Goal: Task Accomplishment & Management: Complete application form

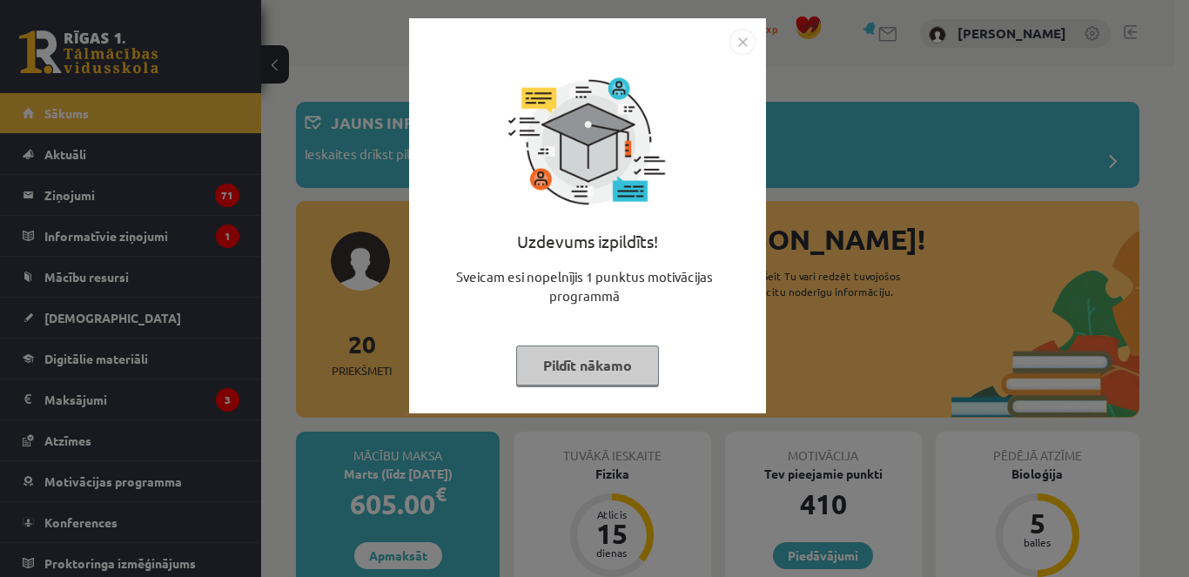
click at [574, 373] on button "Pildīt nākamo" at bounding box center [587, 366] width 143 height 40
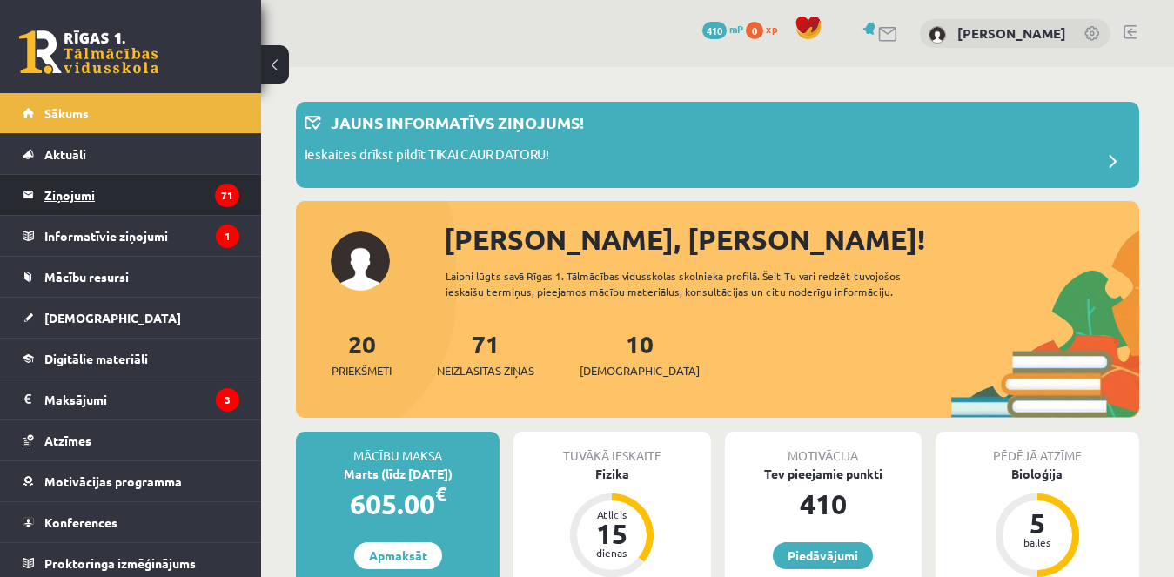
click at [86, 186] on legend "Ziņojumi 71" at bounding box center [141, 195] width 195 height 40
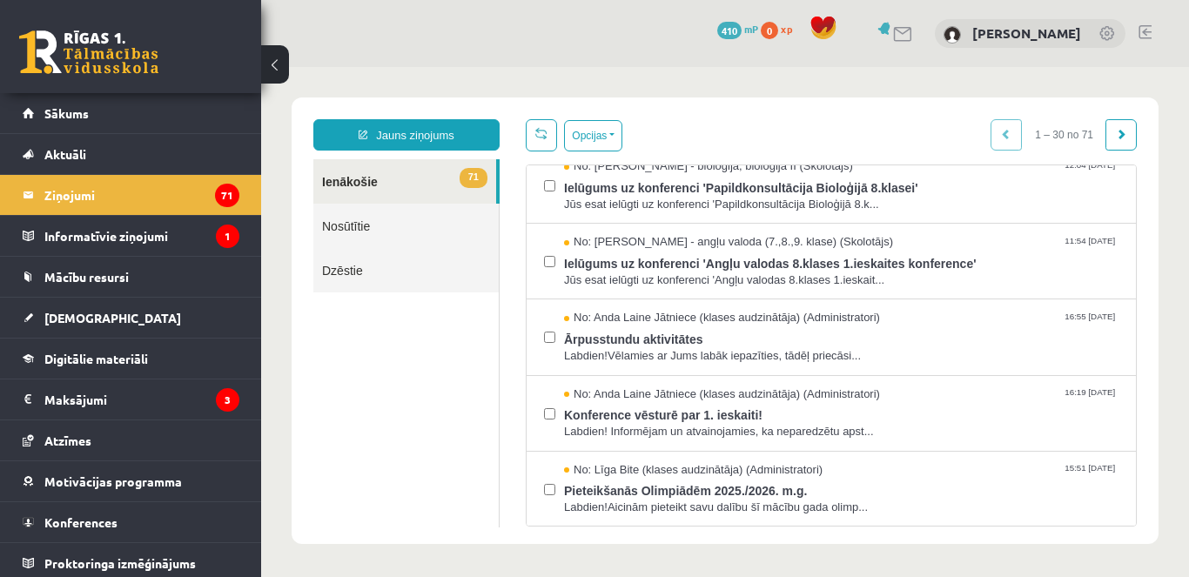
scroll to position [701, 0]
click at [547, 329] on label at bounding box center [549, 328] width 11 height 38
click at [613, 151] on div "Opcijas Atzīmēt visus ziņojumus Atcelt izvēlētos Atzīmēt visus kā lasītus Atzīm…" at bounding box center [831, 322] width 637 height 407
click at [610, 144] on button "Opcijas" at bounding box center [593, 135] width 58 height 31
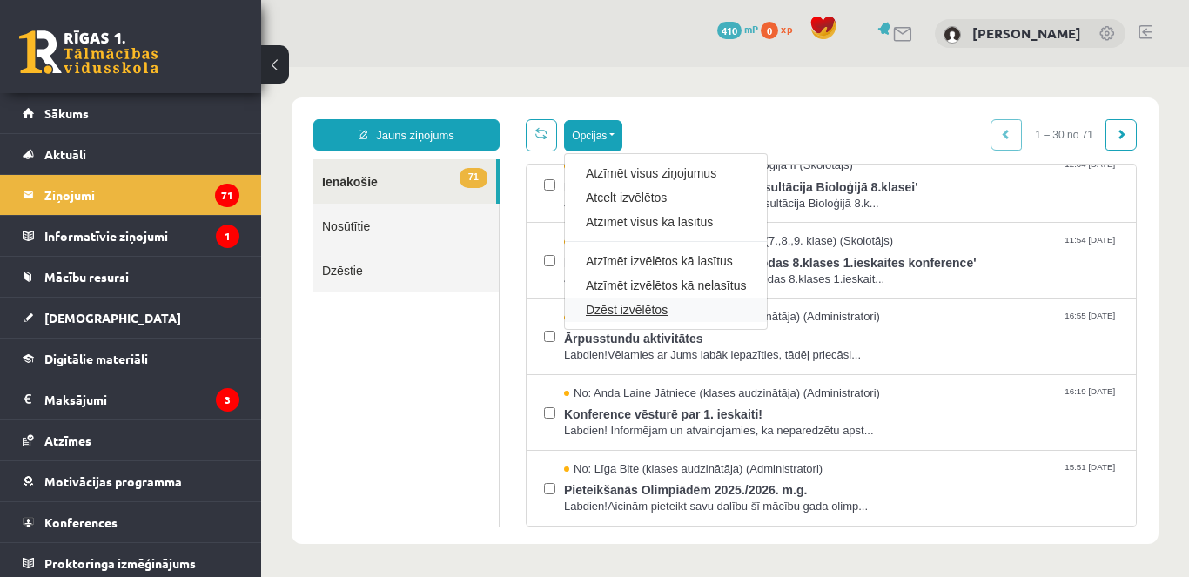
click at [624, 310] on link "Dzēst izvēlētos" at bounding box center [666, 309] width 160 height 17
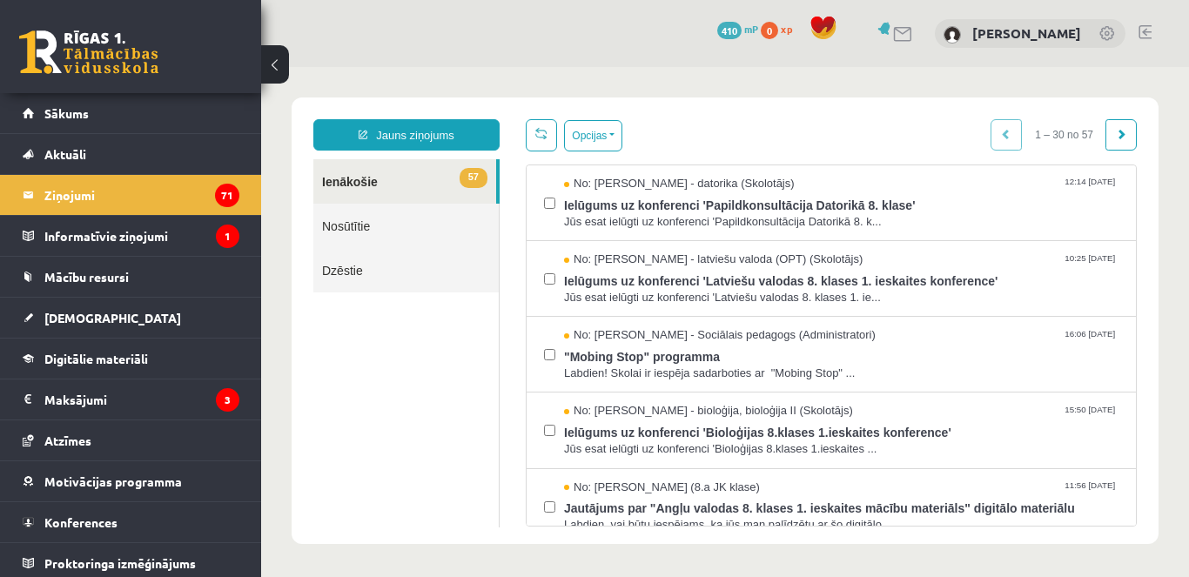
scroll to position [0, 0]
click at [608, 126] on button "Opcijas" at bounding box center [593, 135] width 58 height 31
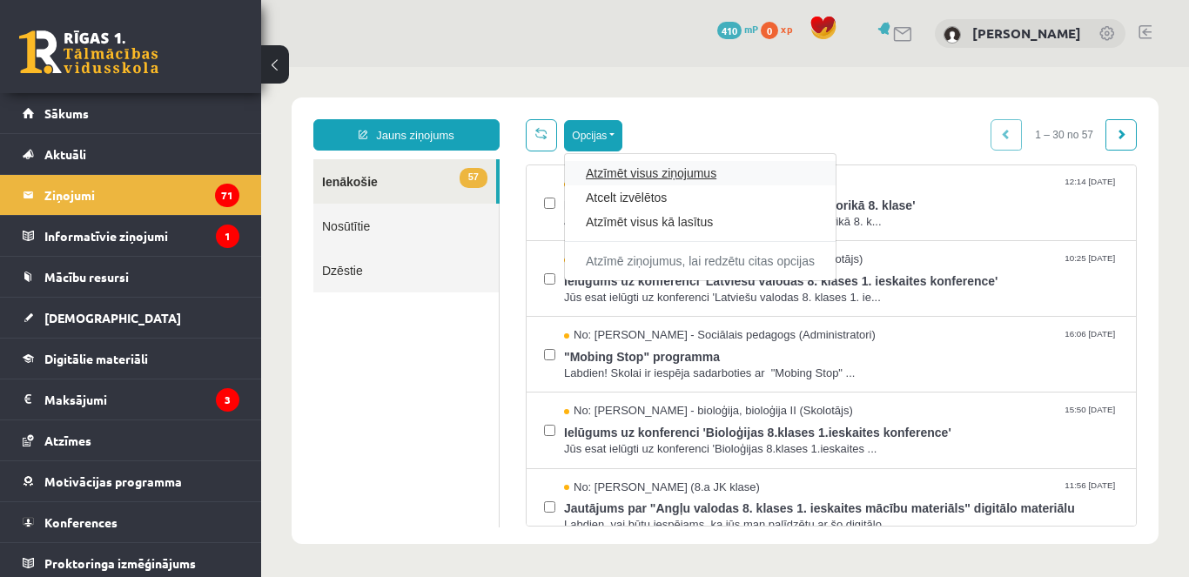
click at [621, 175] on link "Atzīmēt visus ziņojumus" at bounding box center [700, 173] width 229 height 17
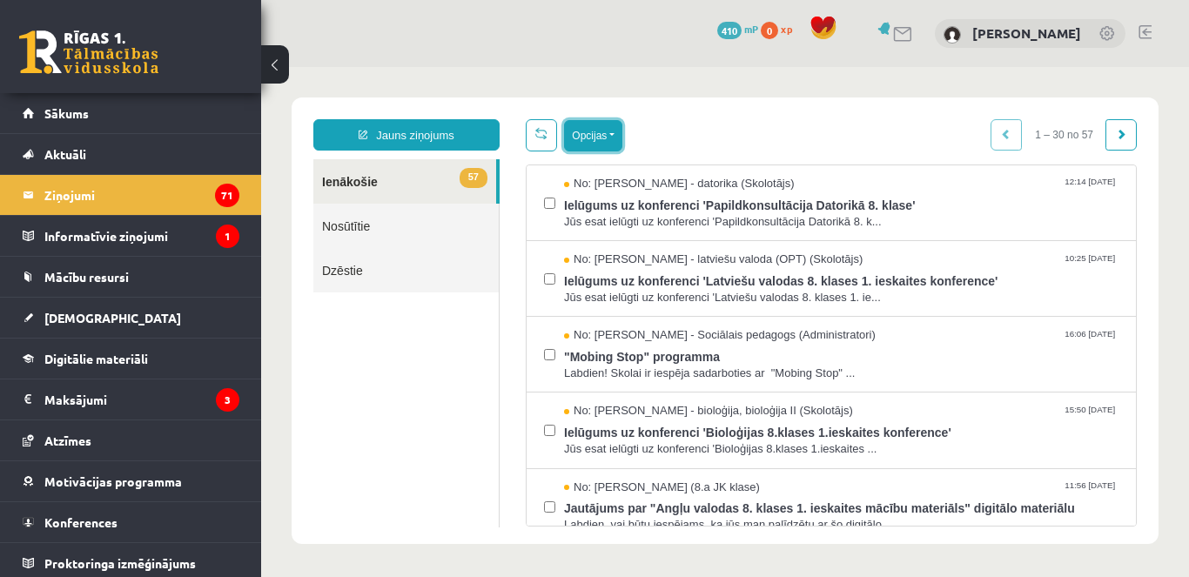
click at [601, 147] on button "Opcijas" at bounding box center [593, 135] width 58 height 31
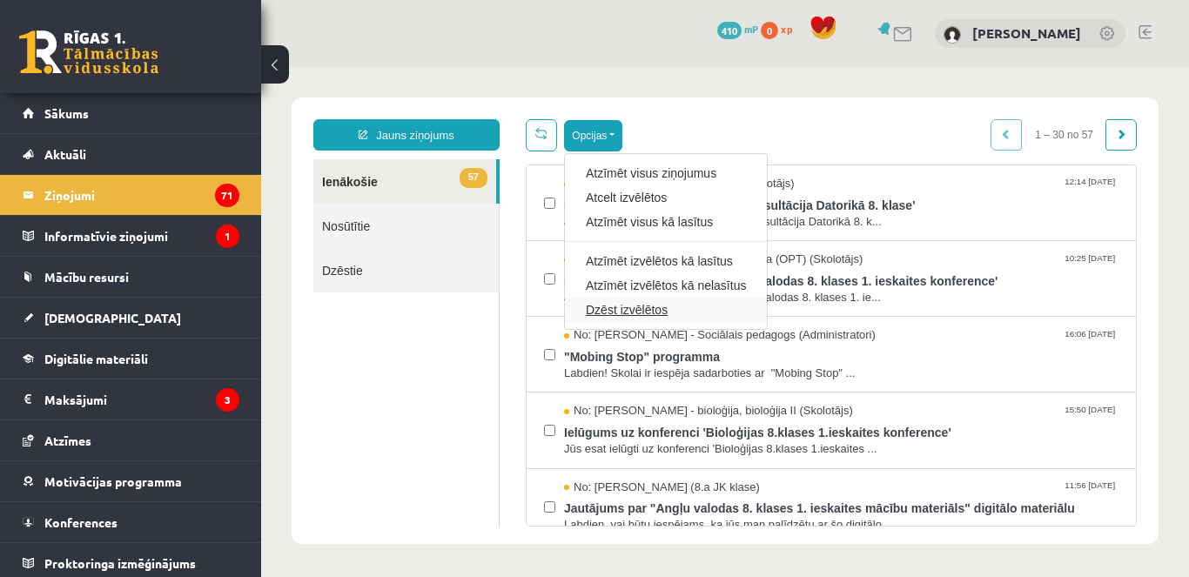
click at [625, 316] on link "Dzēst izvēlētos" at bounding box center [666, 309] width 160 height 17
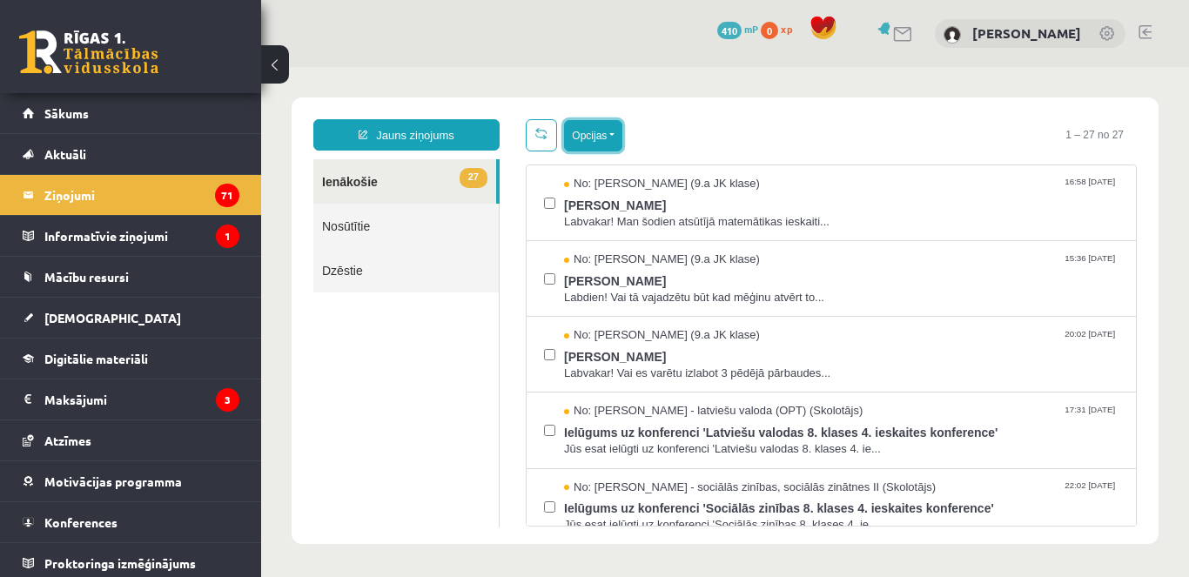
click at [596, 130] on button "Opcijas" at bounding box center [593, 135] width 58 height 31
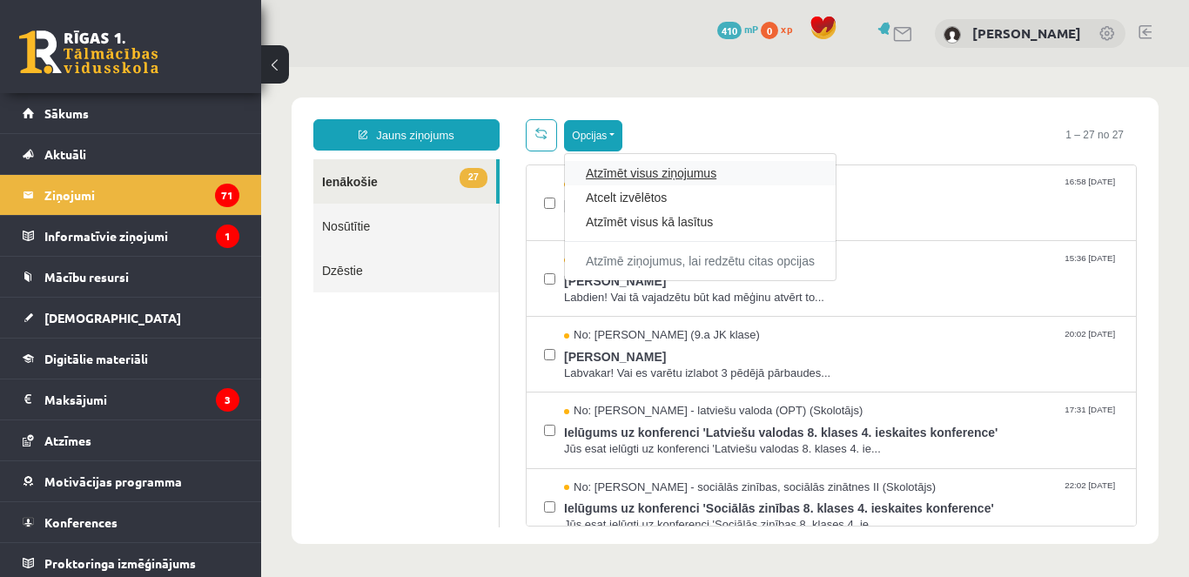
click at [649, 177] on link "Atzīmēt visus ziņojumus" at bounding box center [700, 173] width 229 height 17
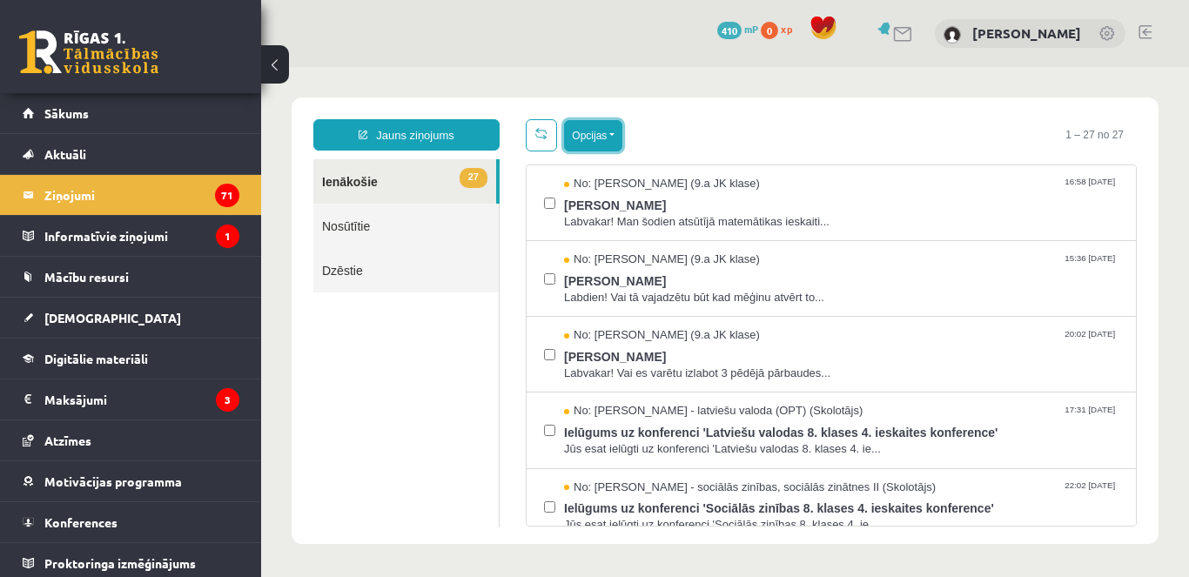
click at [608, 146] on button "Opcijas" at bounding box center [593, 135] width 58 height 31
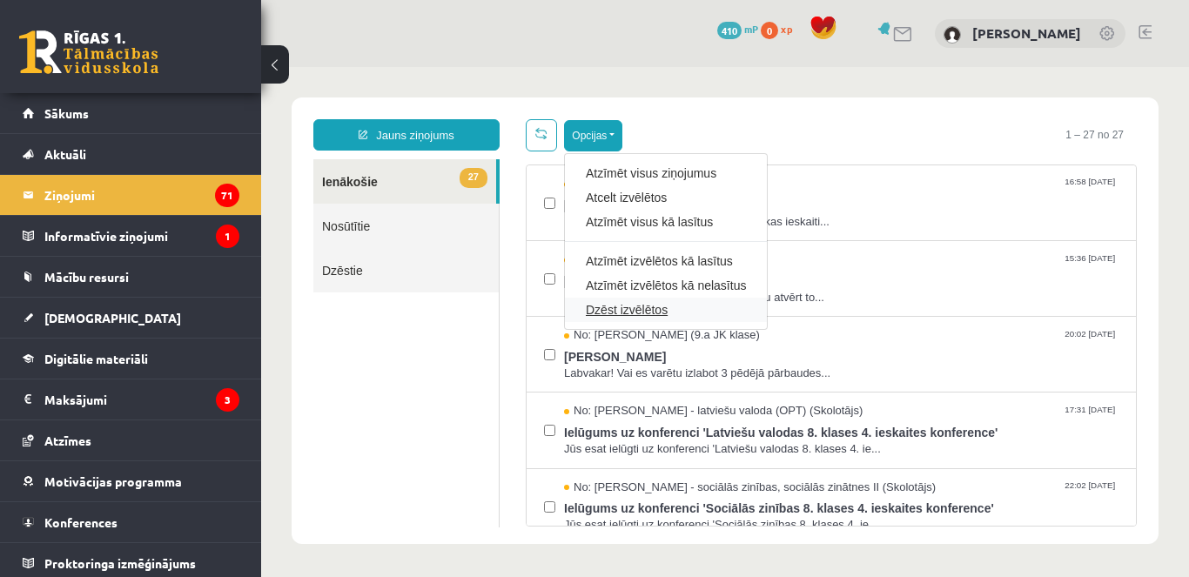
click at [648, 314] on link "Dzēst izvēlētos" at bounding box center [666, 309] width 160 height 17
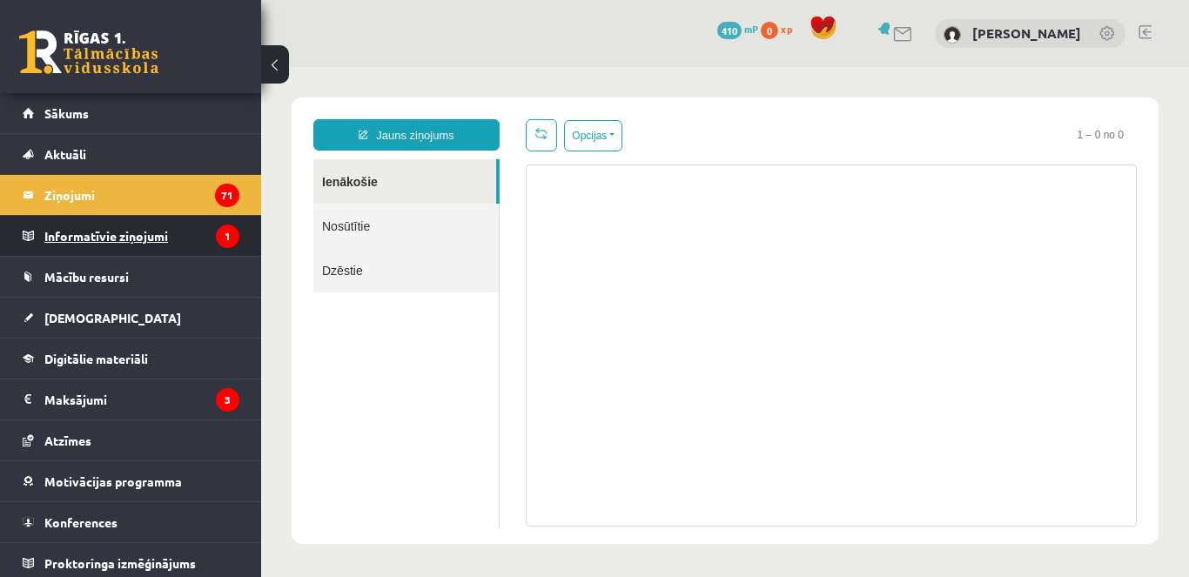
click at [149, 245] on legend "Informatīvie ziņojumi 1" at bounding box center [141, 236] width 195 height 40
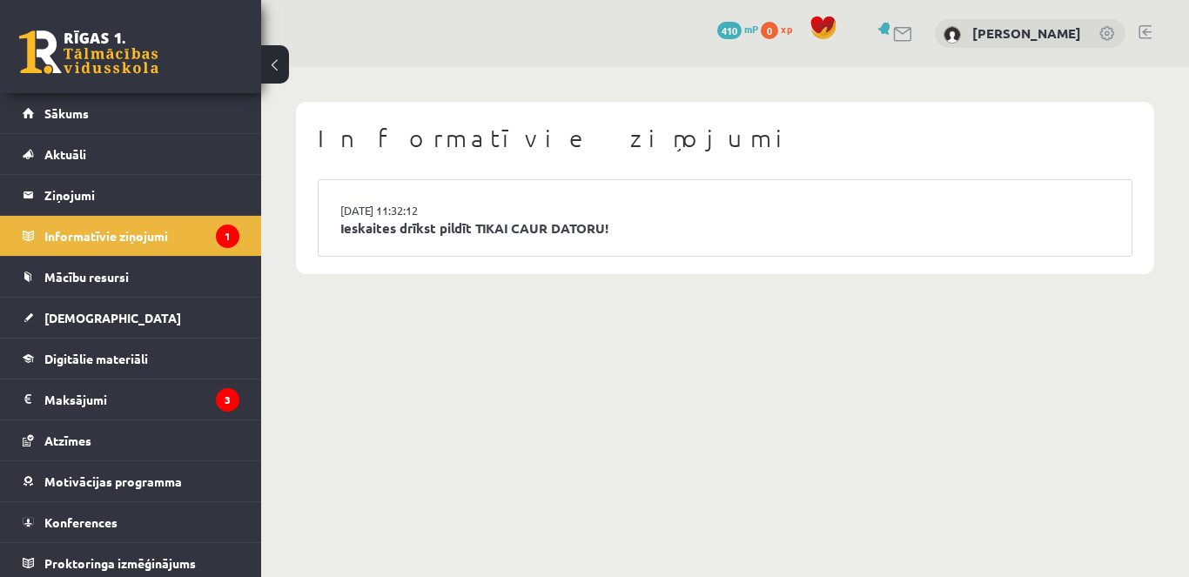
click at [460, 303] on div "Informatīvie ziņojumi 15.09.2025 11:32:12 Ieskaites drīkst pildīt TIKAI CAUR DA…" at bounding box center [725, 188] width 928 height 242
click at [516, 236] on link "Ieskaites drīkst pildīt TIKAI CAUR DATORU!" at bounding box center [724, 228] width 769 height 20
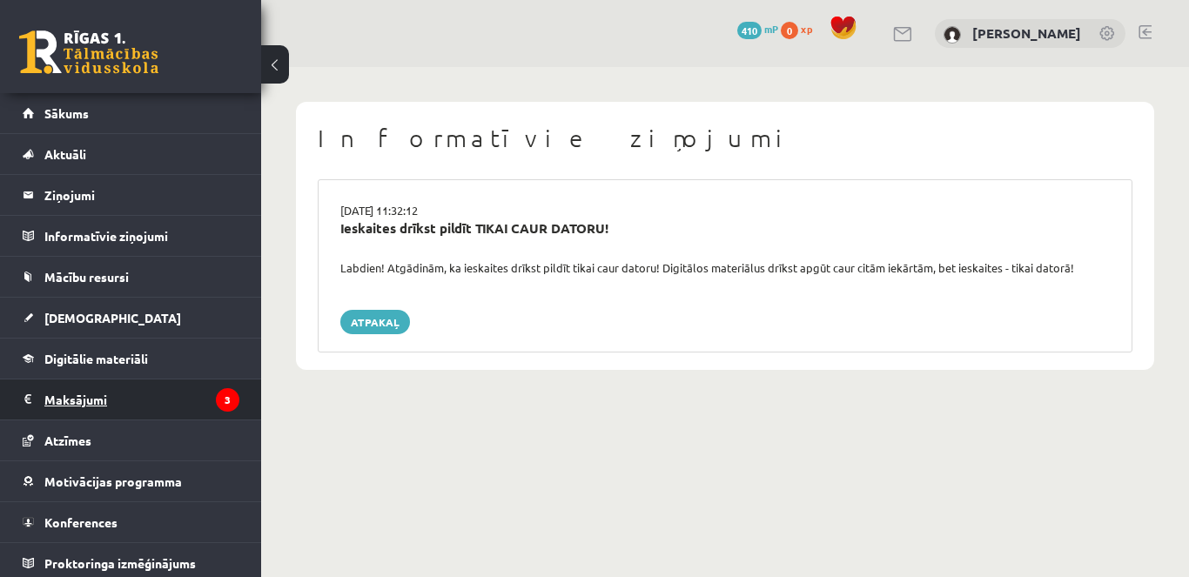
click at [95, 393] on legend "Maksājumi 3" at bounding box center [141, 399] width 195 height 40
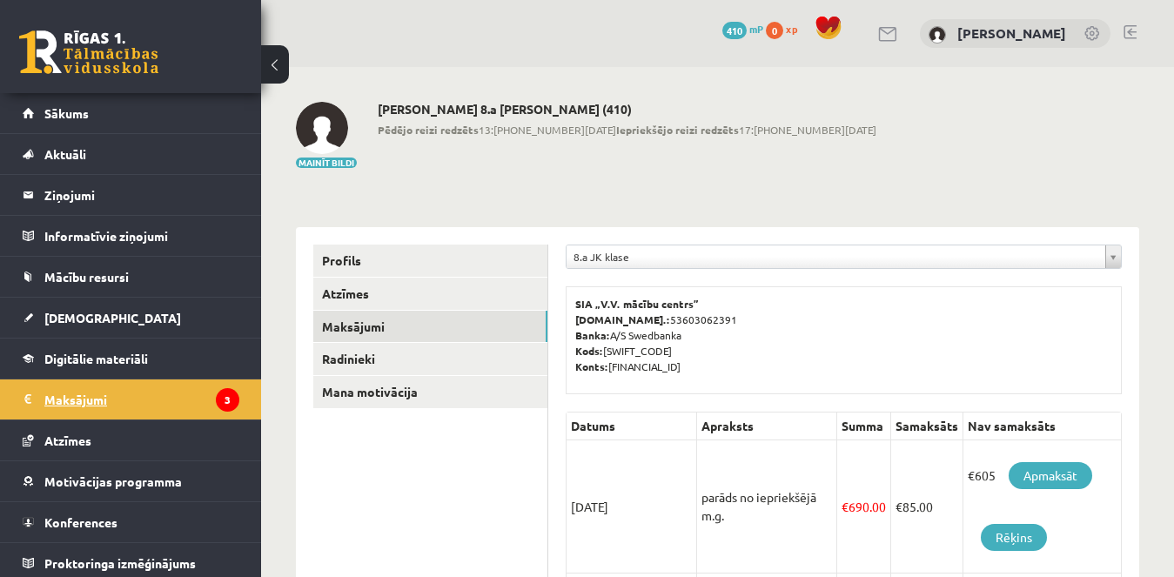
click at [93, 414] on legend "Maksājumi 3" at bounding box center [141, 399] width 195 height 40
click at [88, 110] on span "Sākums" at bounding box center [66, 113] width 44 height 16
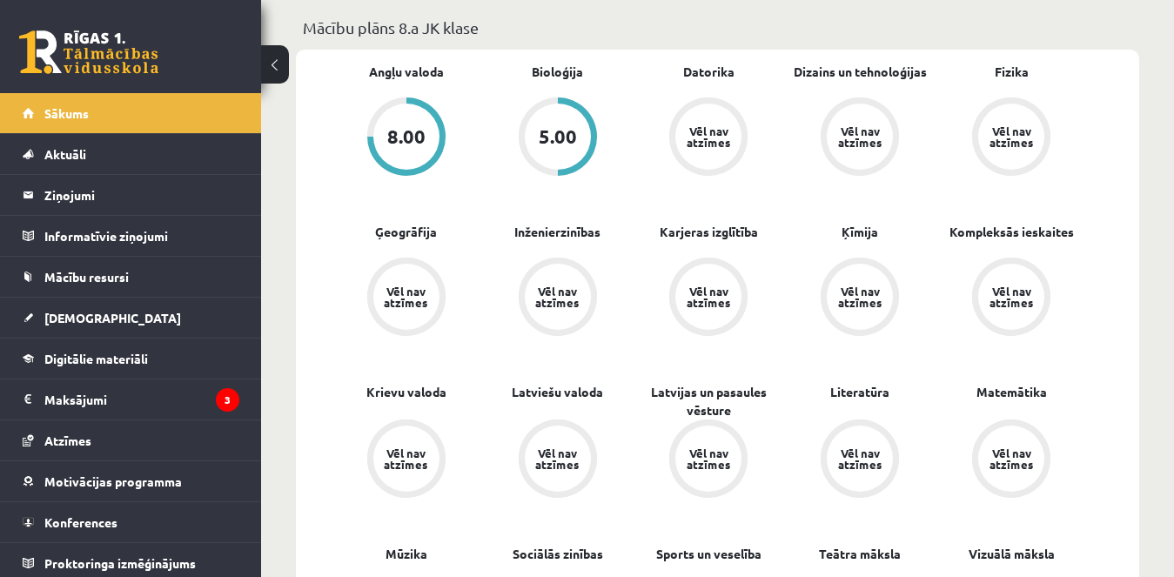
scroll to position [527, 0]
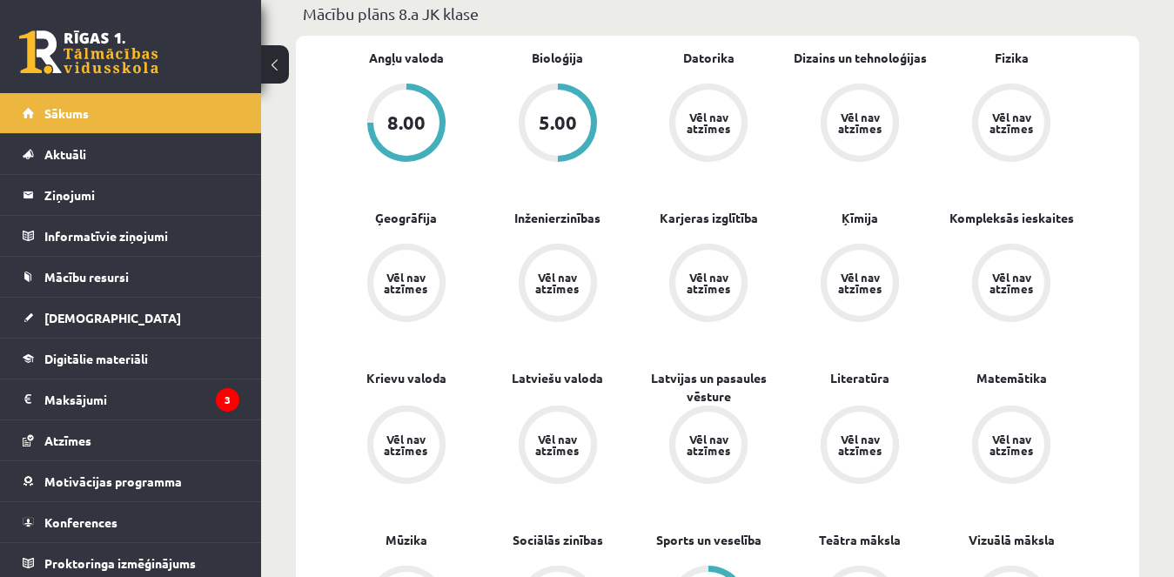
click at [408, 288] on div "Vēl nav atzīmes" at bounding box center [406, 283] width 49 height 23
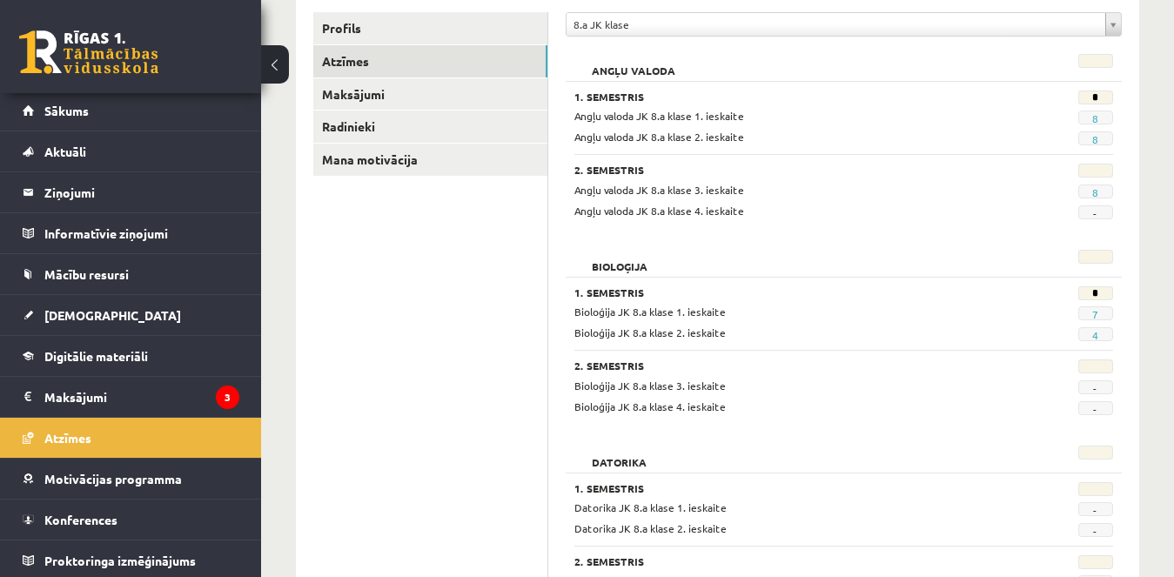
scroll to position [6, 0]
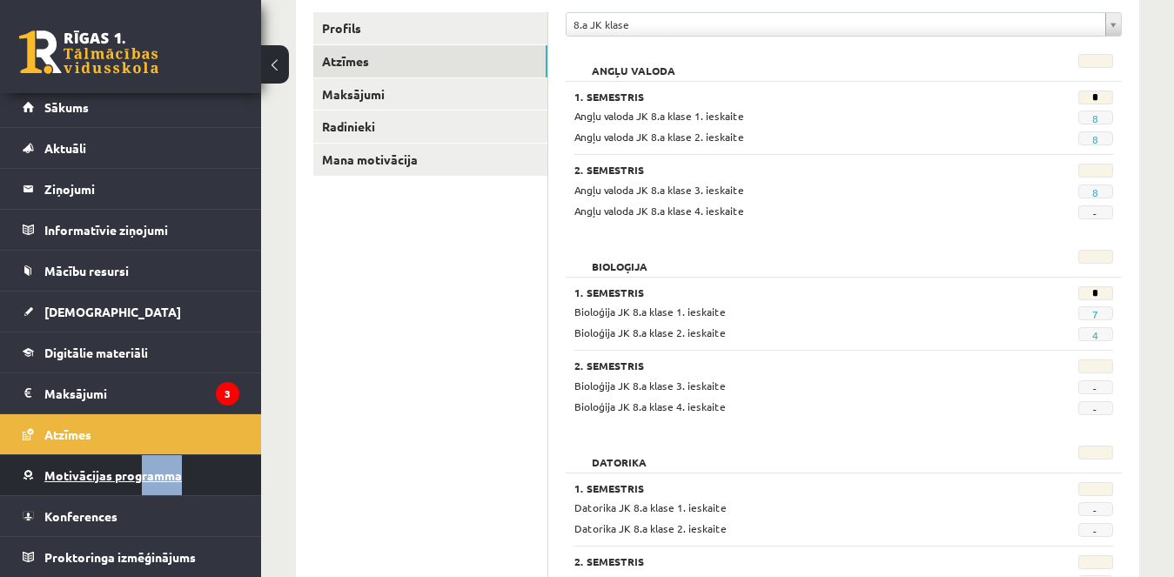
drag, startPoint x: 242, startPoint y: 480, endPoint x: 140, endPoint y: 467, distance: 102.8
click at [140, 467] on li "Motivācijas programma Aktuālās kampaņas Mācies un ziedo Uzdevumi Veikals Ieteik…" at bounding box center [130, 475] width 261 height 42
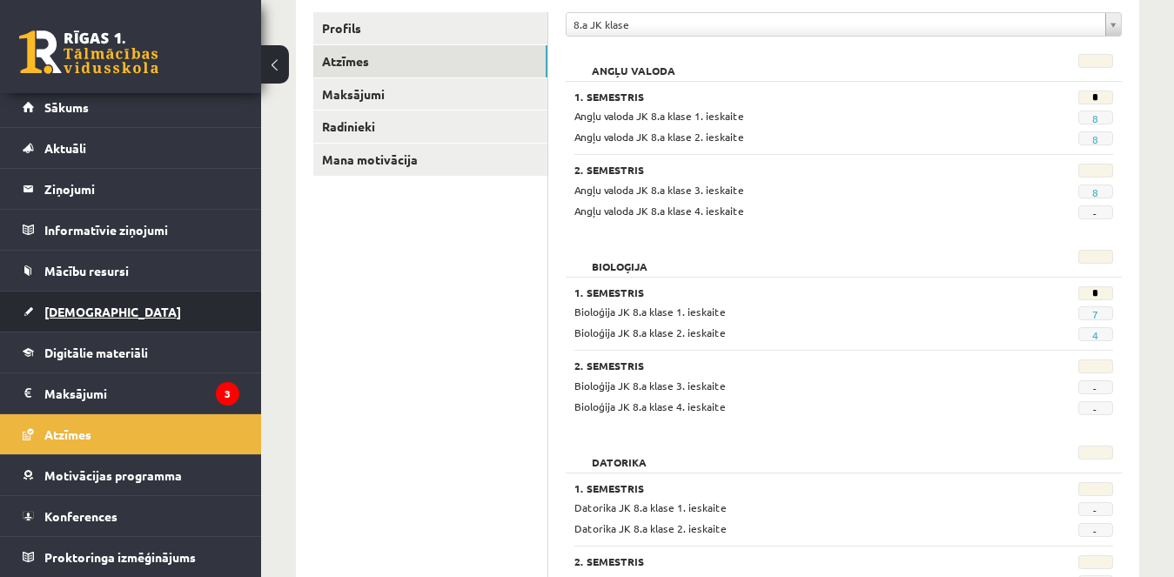
click at [85, 317] on span "[DEMOGRAPHIC_DATA]" at bounding box center [112, 312] width 137 height 16
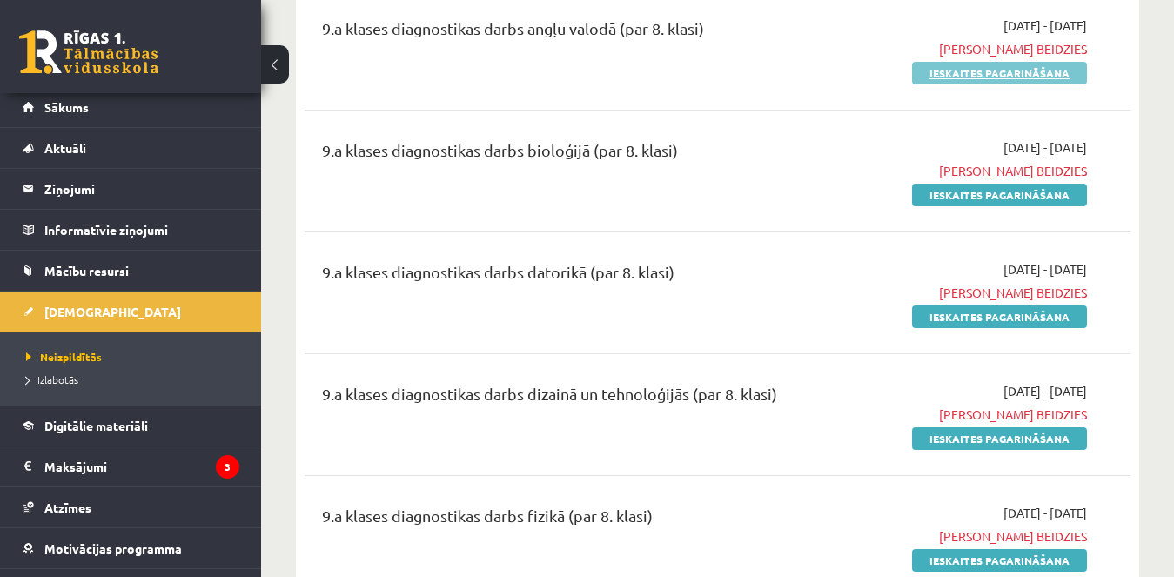
click at [995, 65] on link "Ieskaites pagarināšana" at bounding box center [999, 73] width 175 height 23
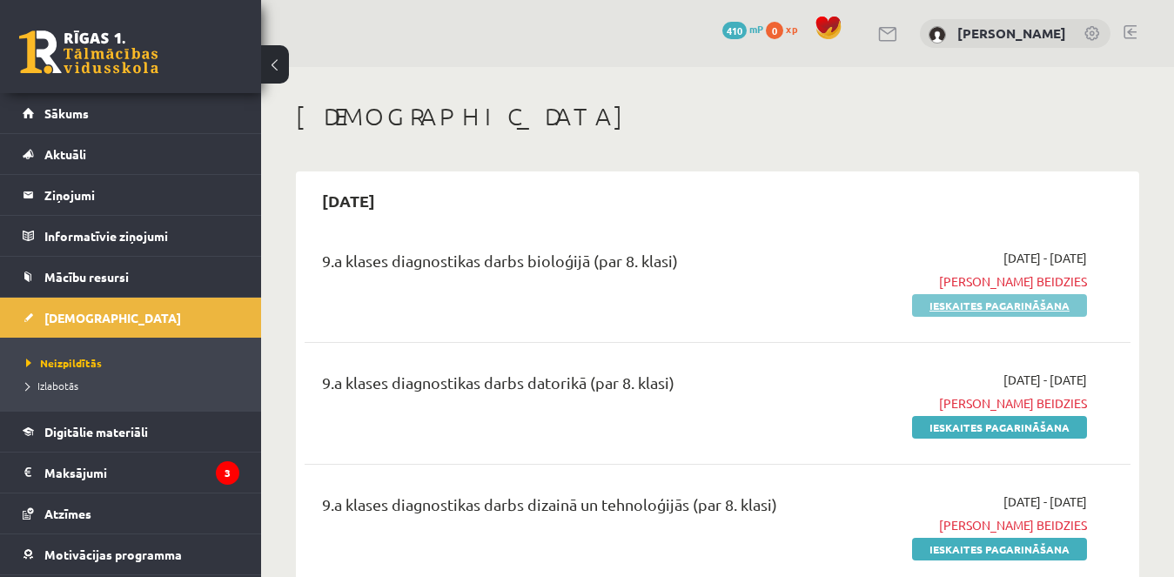
click at [1037, 307] on link "Ieskaites pagarināšana" at bounding box center [999, 305] width 175 height 23
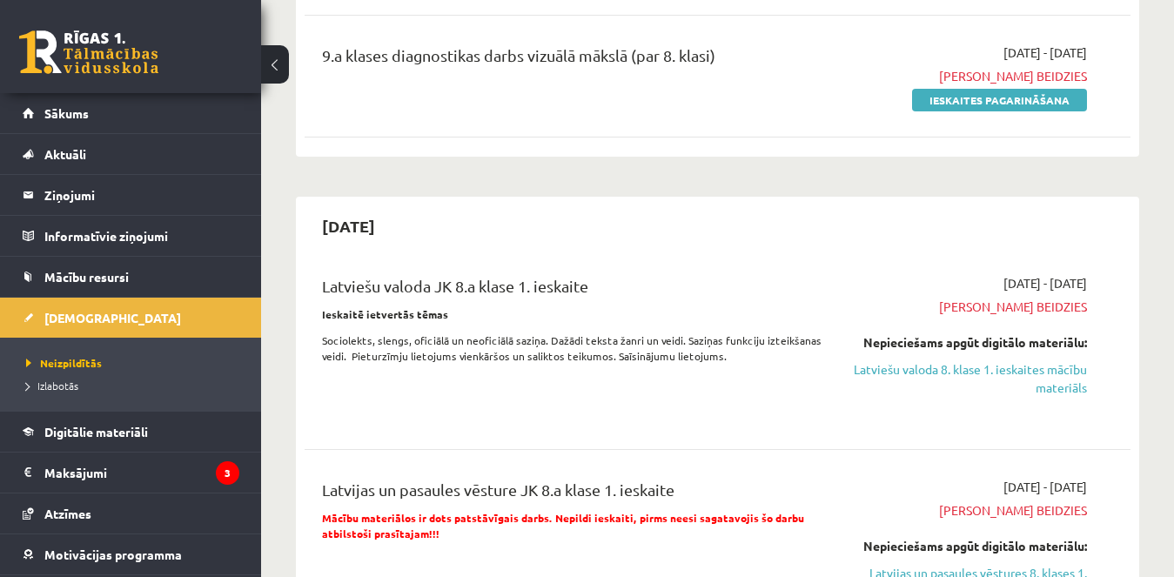
scroll to position [1288, 0]
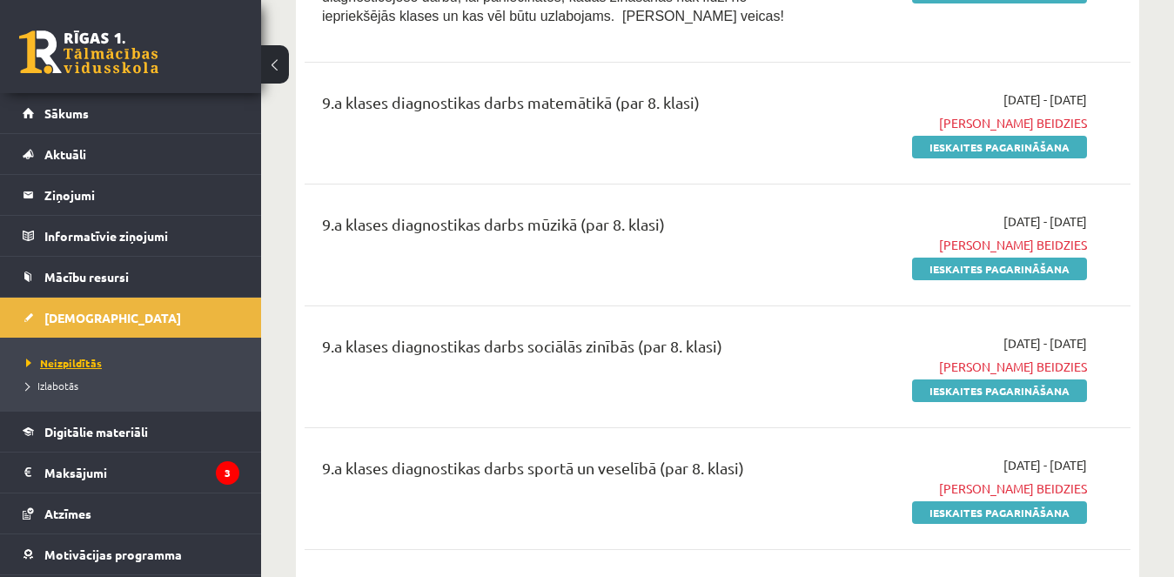
click at [97, 359] on span "Neizpildītās" at bounding box center [64, 363] width 76 height 14
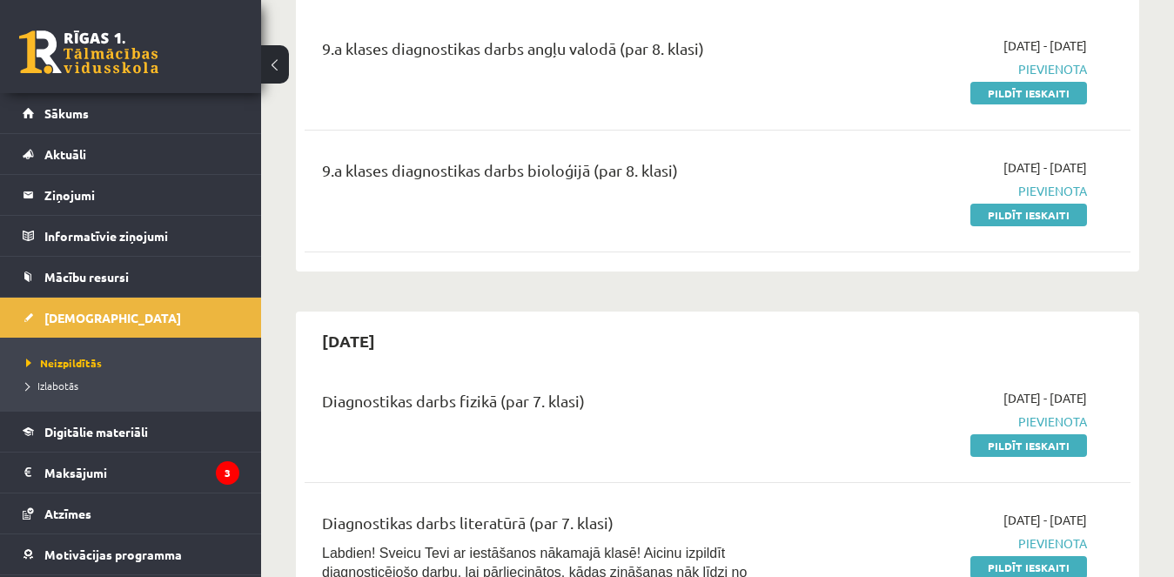
scroll to position [2609, 0]
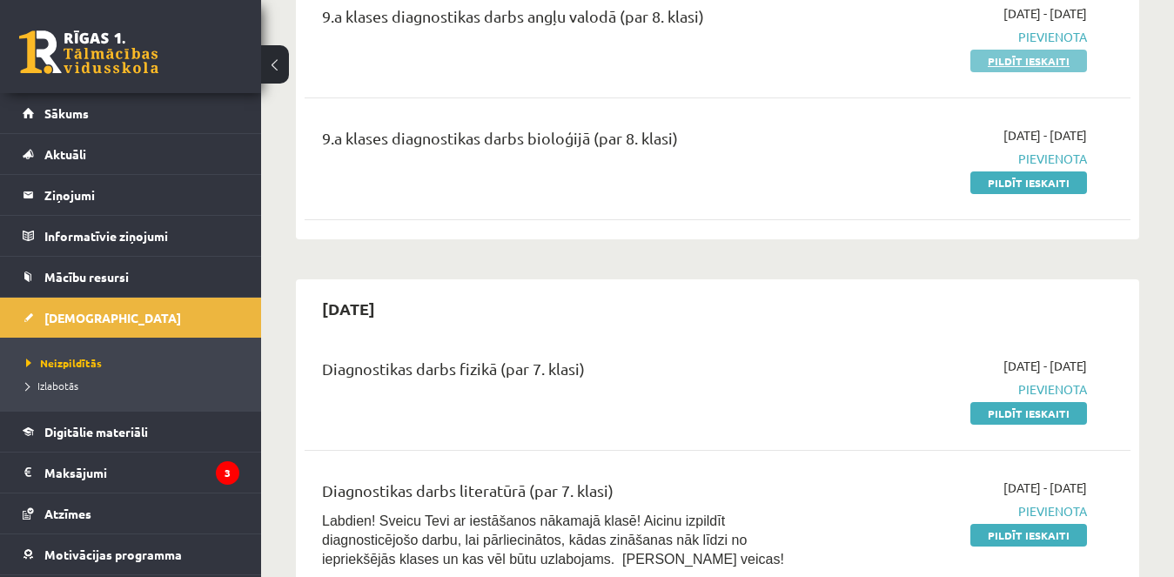
click at [1078, 57] on link "Pildīt ieskaiti" at bounding box center [1028, 61] width 117 height 23
click at [1039, 190] on link "Pildīt ieskaiti" at bounding box center [1028, 182] width 117 height 23
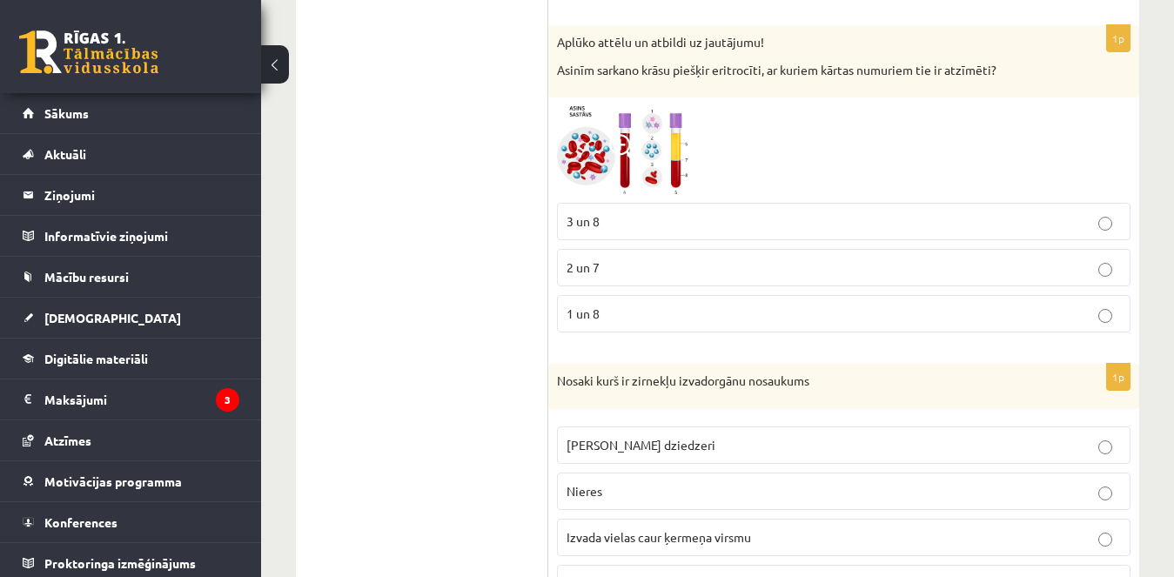
scroll to position [1404, 0]
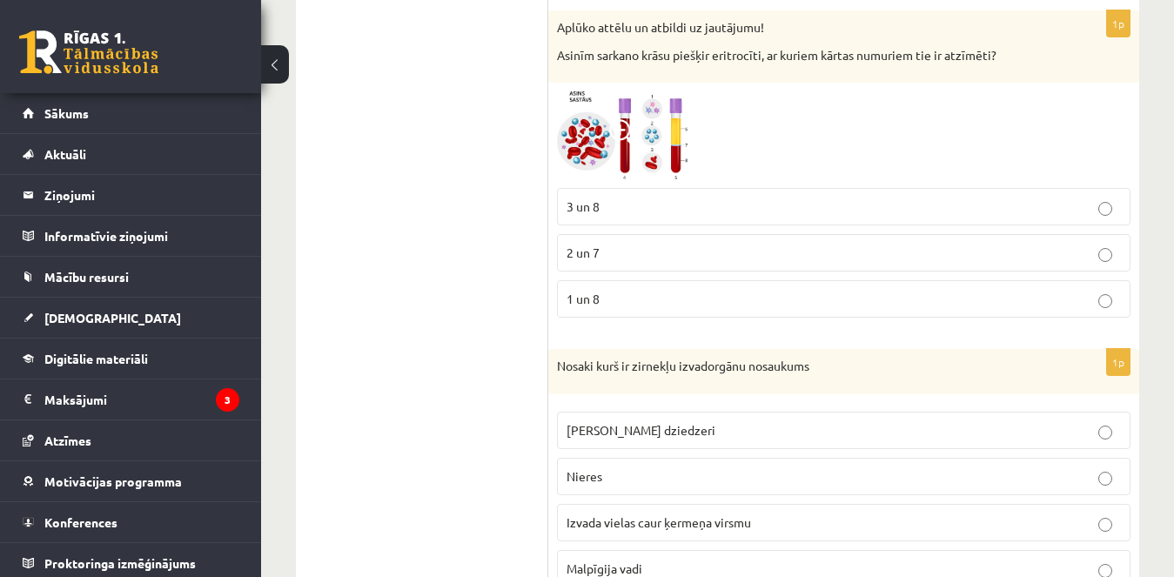
click at [614, 127] on span at bounding box center [623, 133] width 28 height 28
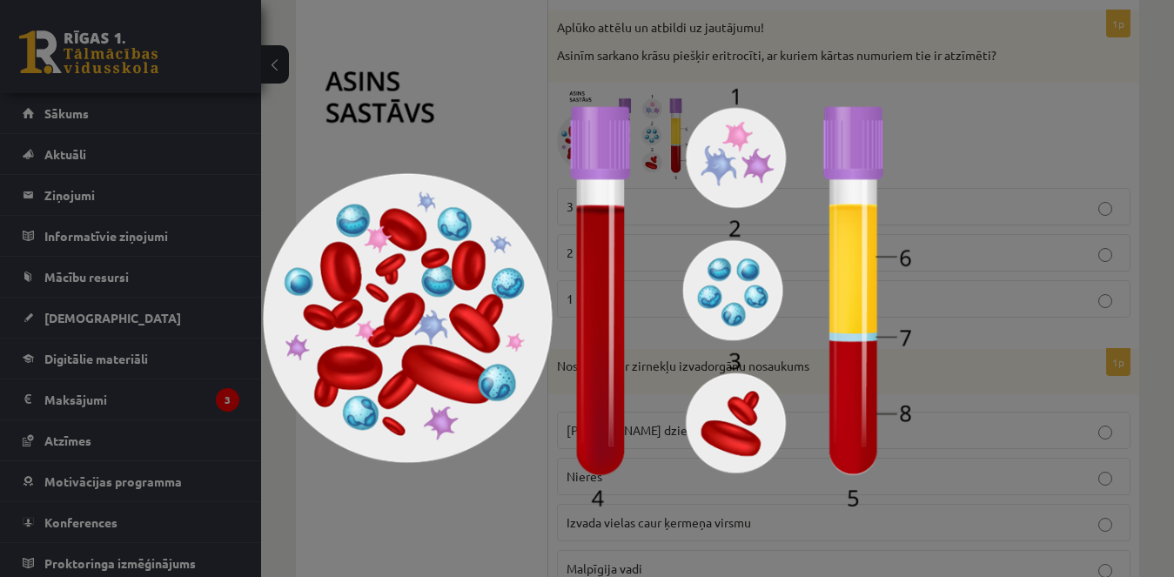
click at [992, 105] on div at bounding box center [587, 288] width 1174 height 577
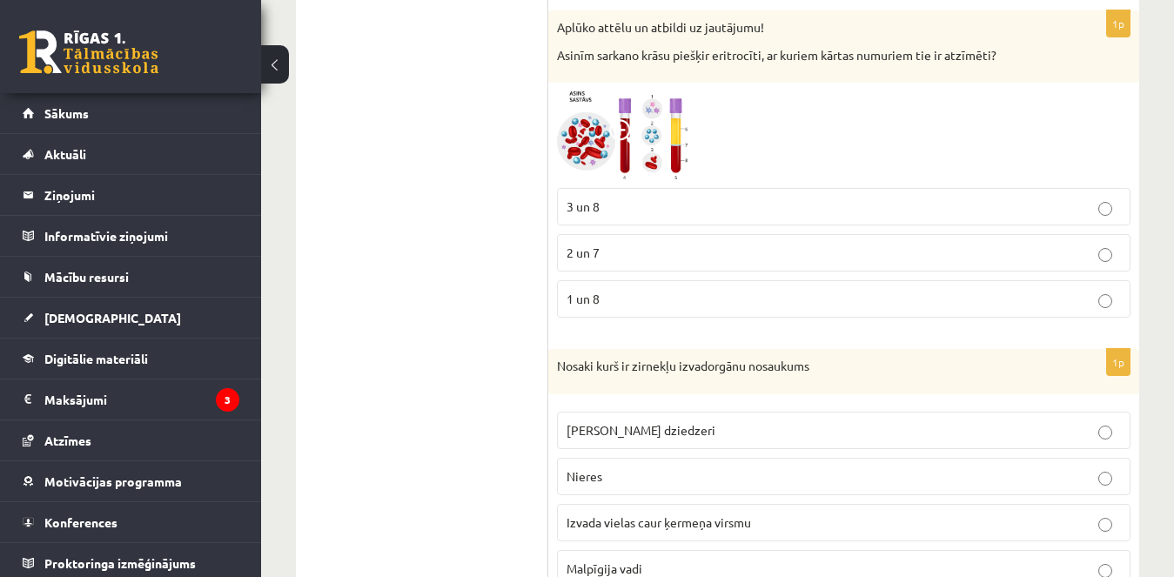
click at [653, 151] on img at bounding box center [622, 135] width 131 height 88
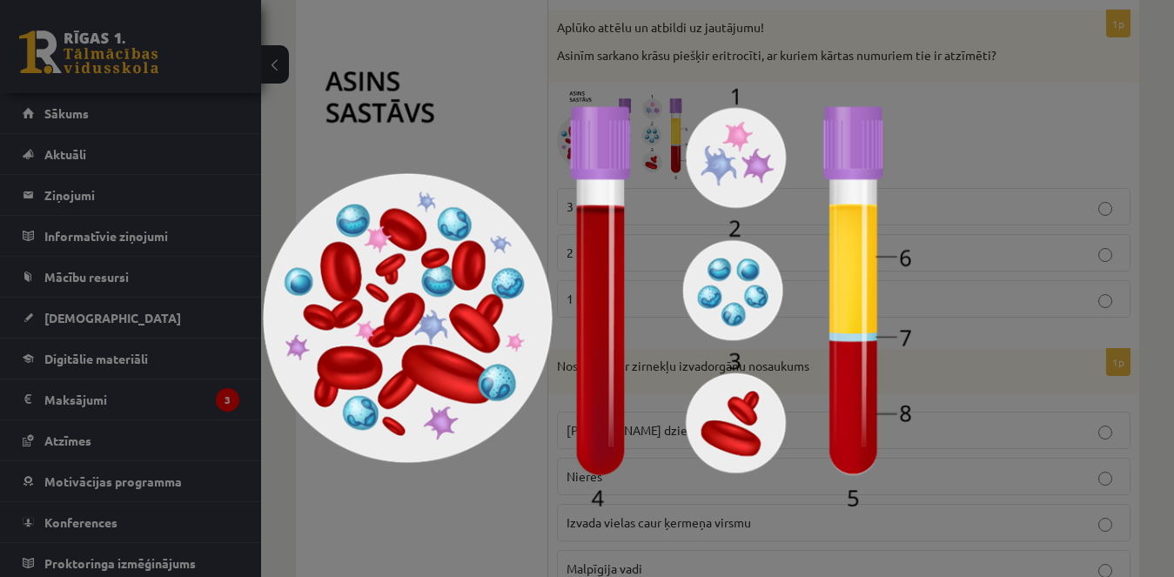
click at [1036, 6] on div at bounding box center [587, 288] width 1174 height 577
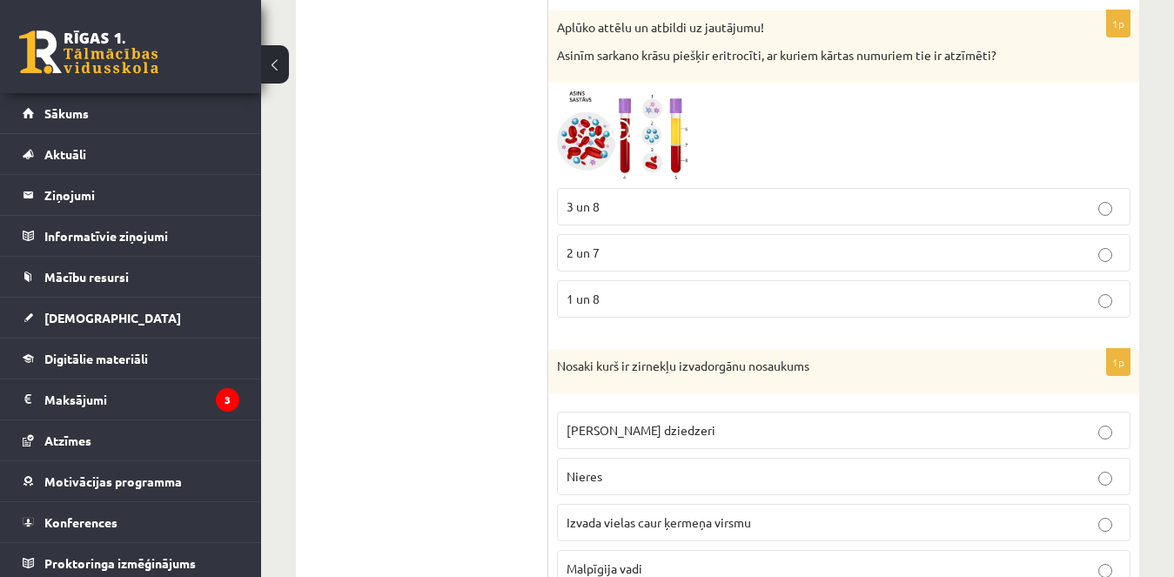
click at [631, 213] on p "3 un 8" at bounding box center [844, 207] width 554 height 18
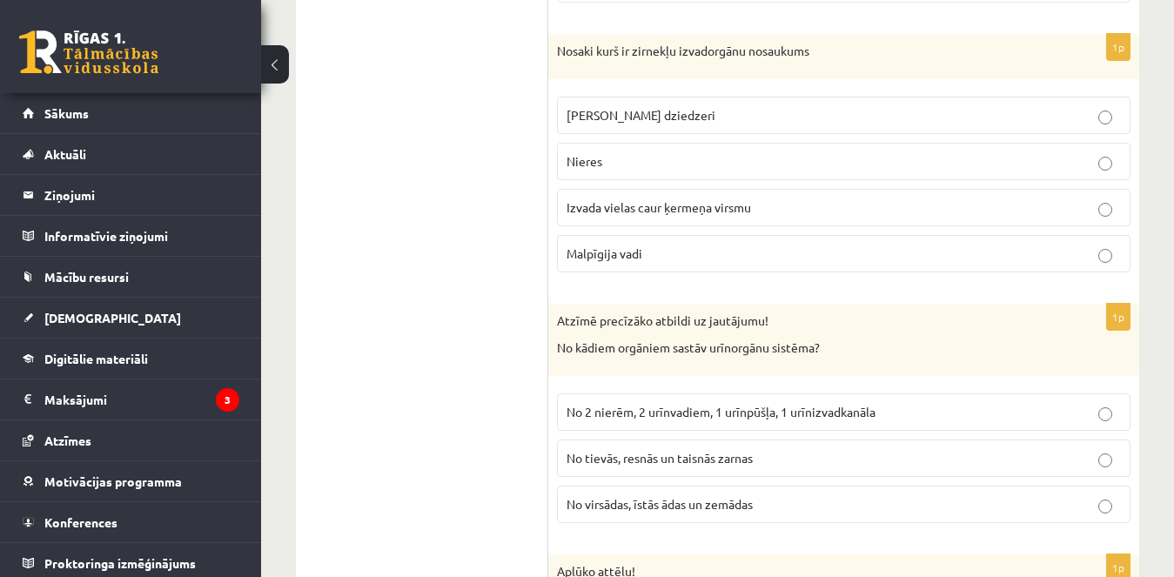
scroll to position [1748, 0]
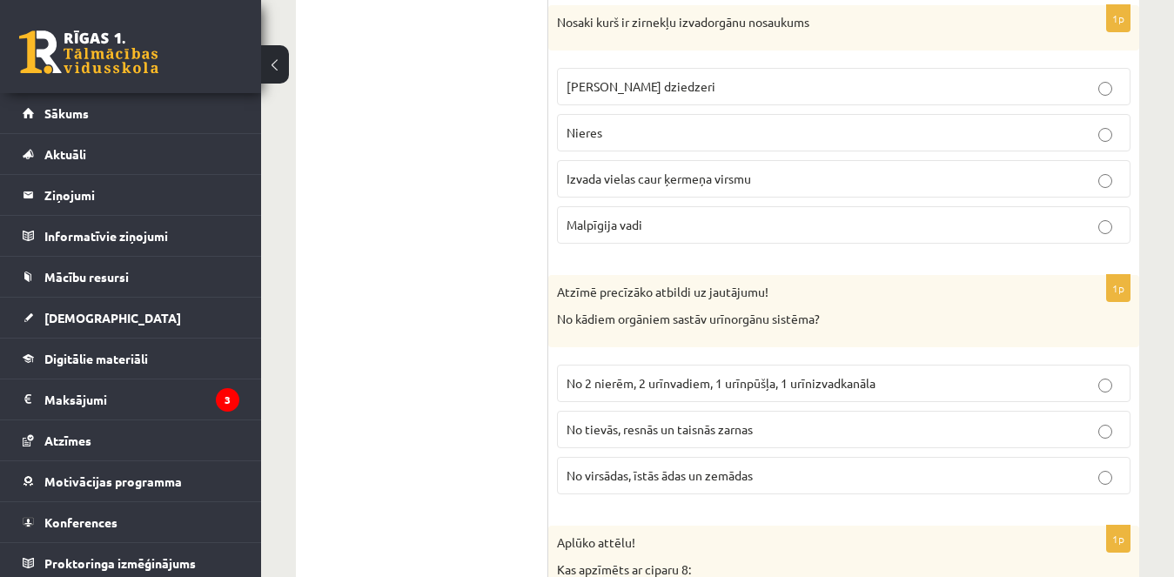
click at [1105, 214] on label "Malpīgija vadi" at bounding box center [844, 224] width 574 height 37
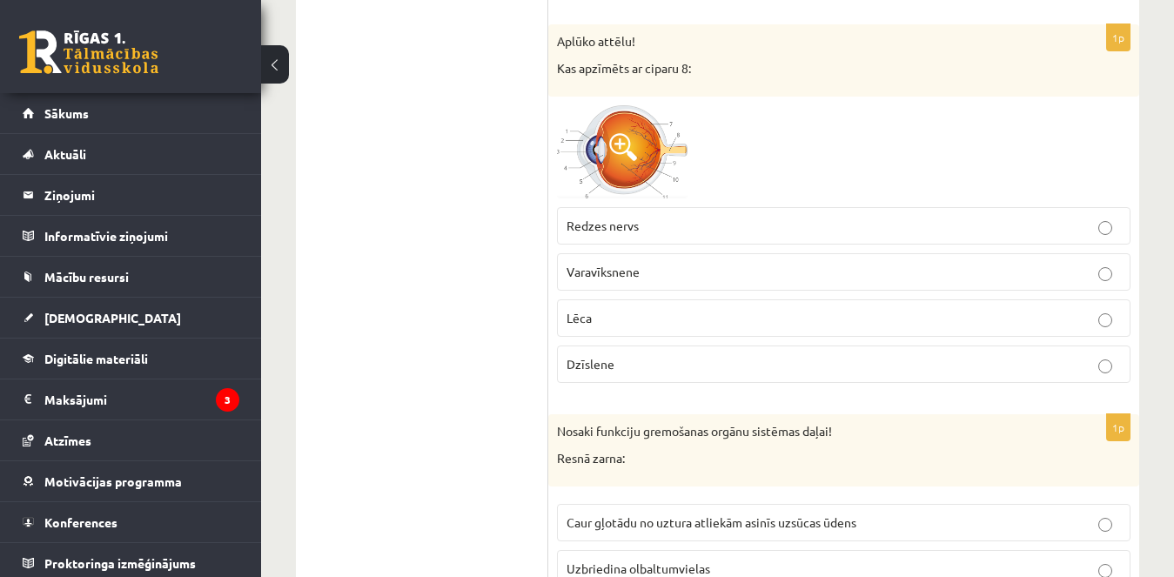
scroll to position [2278, 0]
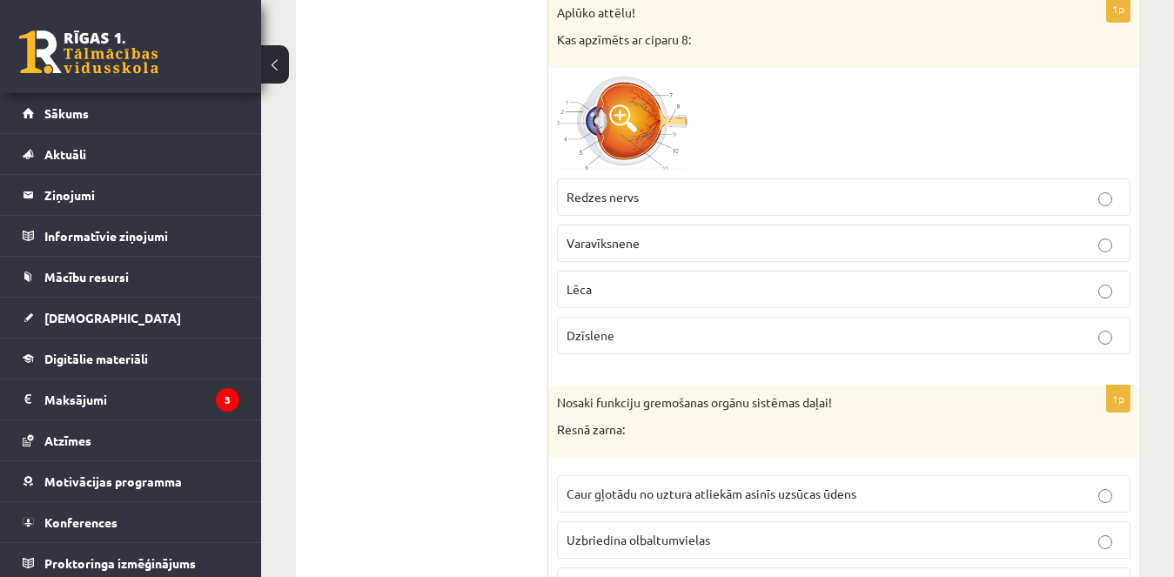
click at [624, 109] on span at bounding box center [623, 118] width 28 height 28
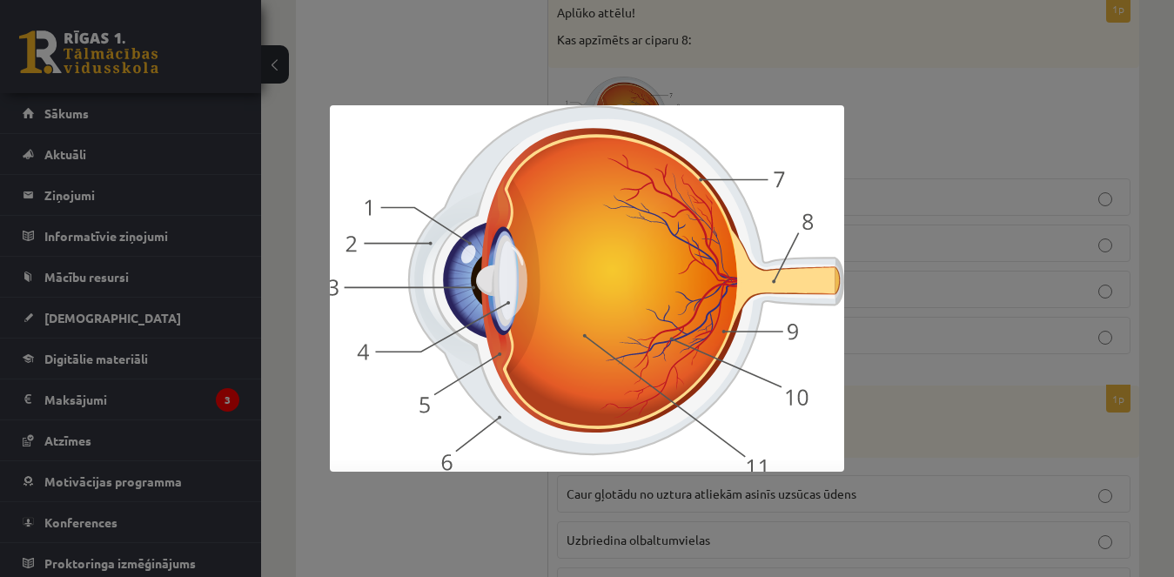
click at [997, 119] on div at bounding box center [587, 288] width 1174 height 577
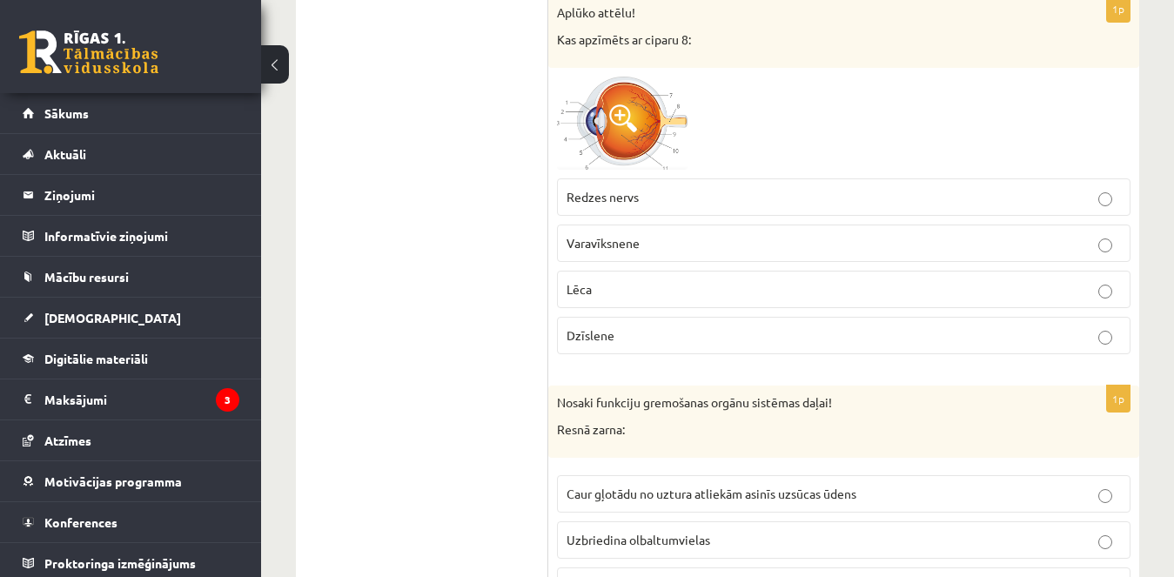
click at [819, 198] on p "Redzes nervs" at bounding box center [844, 197] width 554 height 18
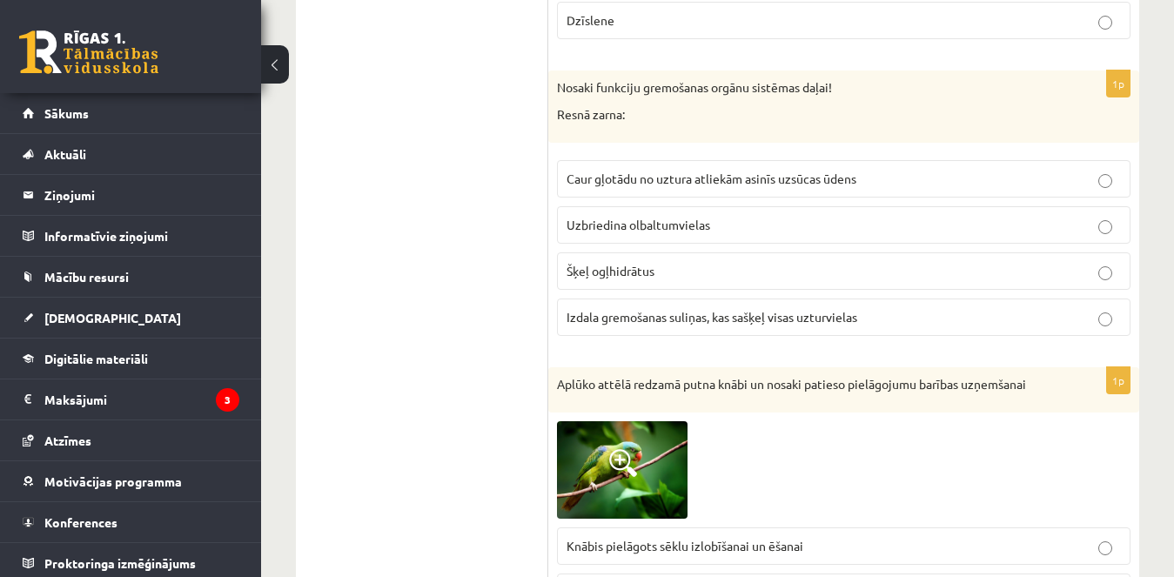
scroll to position [2649, 0]
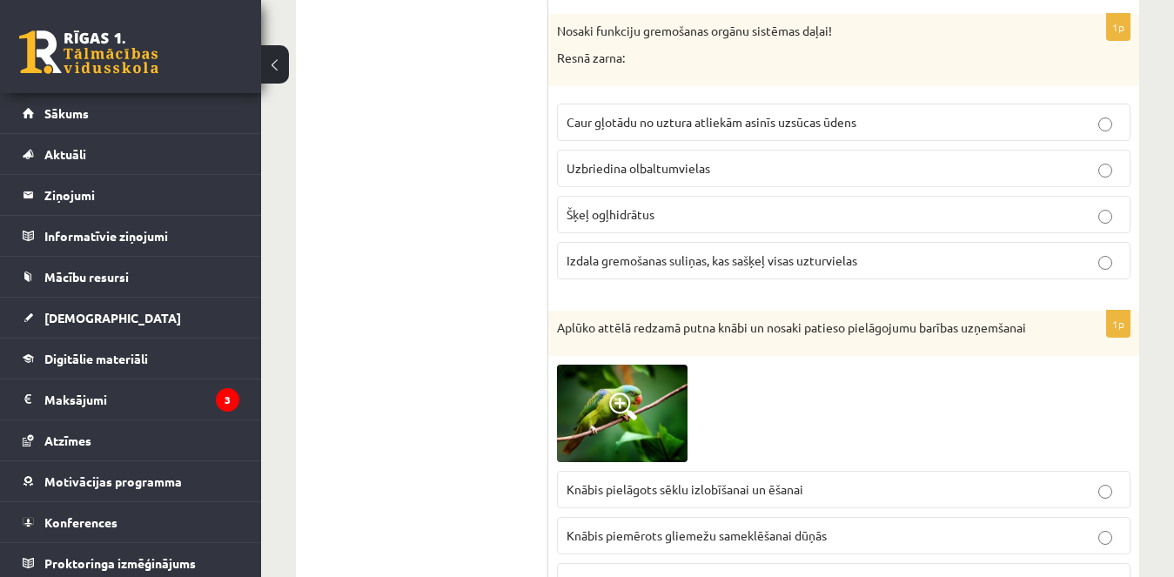
click at [271, 71] on button at bounding box center [275, 64] width 28 height 38
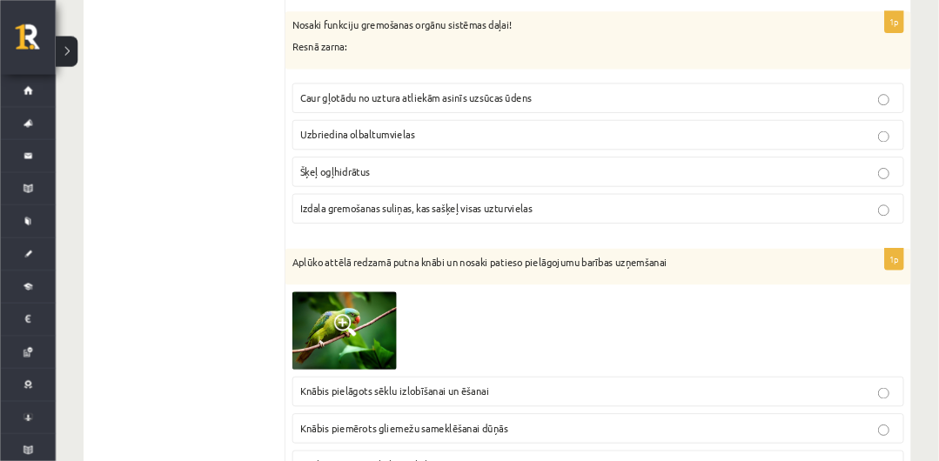
scroll to position [2649, 0]
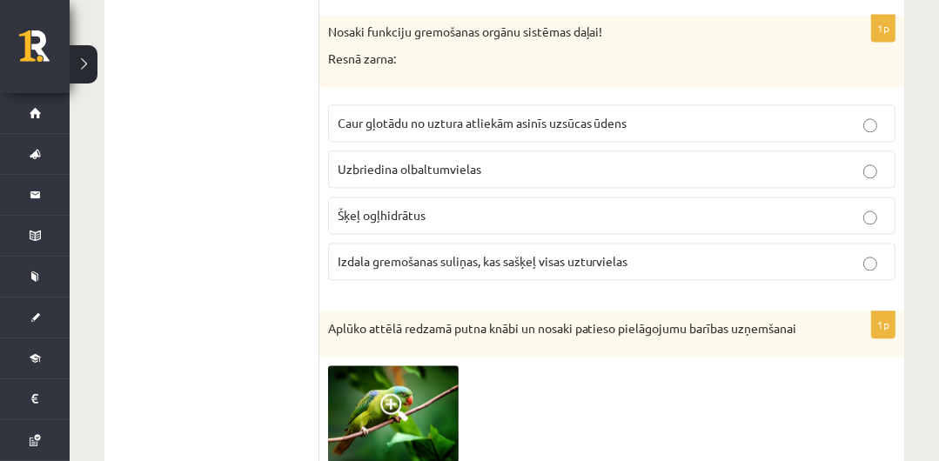
drag, startPoint x: 970, startPoint y: 12, endPoint x: 170, endPoint y: 200, distance: 821.7
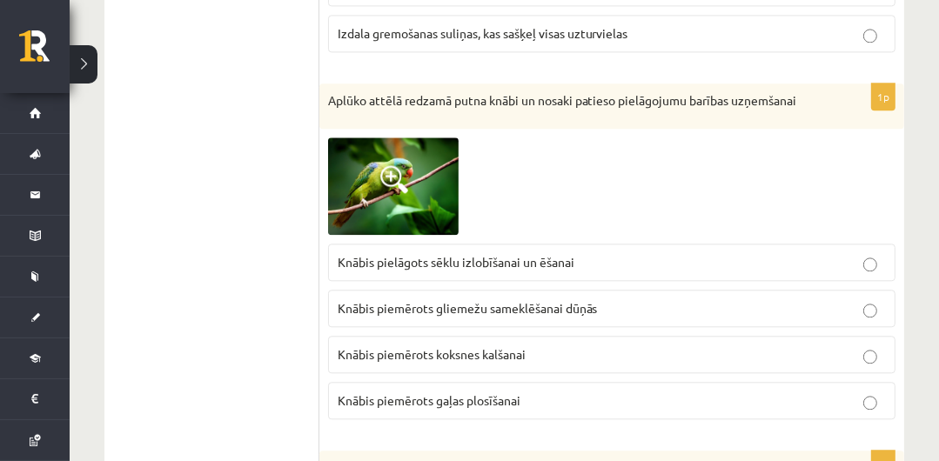
scroll to position [2834, 0]
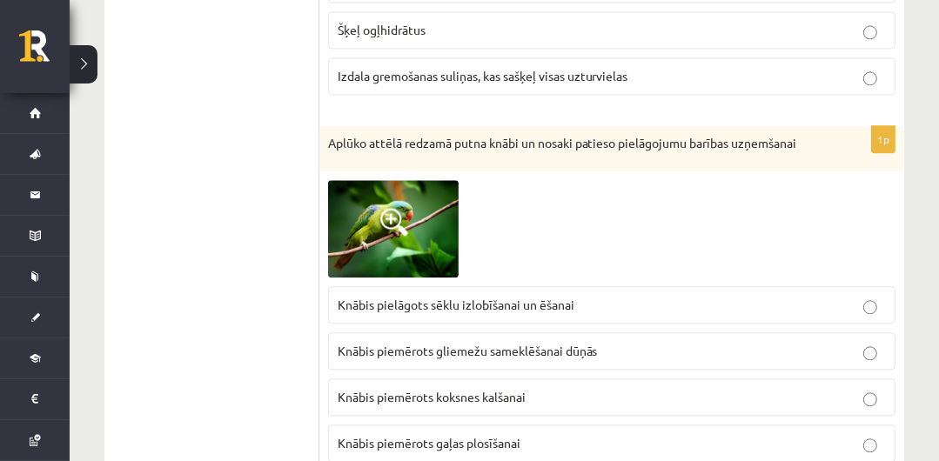
click at [708, 299] on p "Knābis pielāgots sēklu izlobīšanai un ēšanai" at bounding box center [612, 305] width 548 height 18
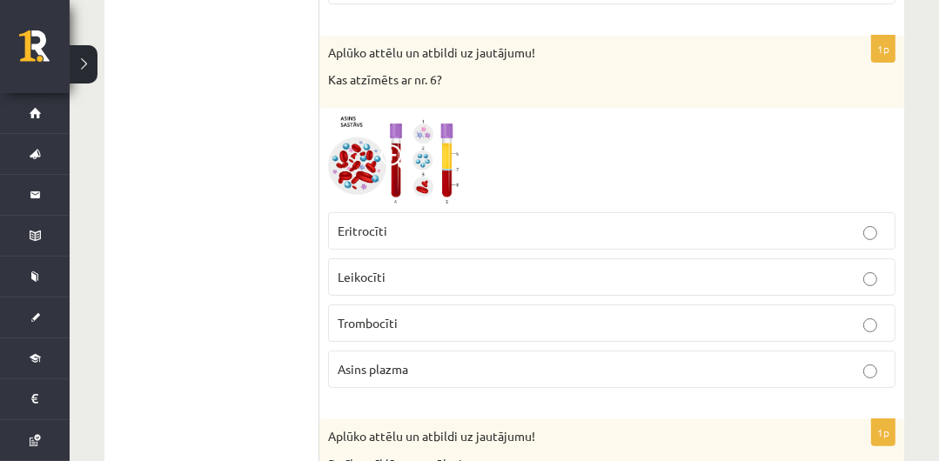
scroll to position [4874, 0]
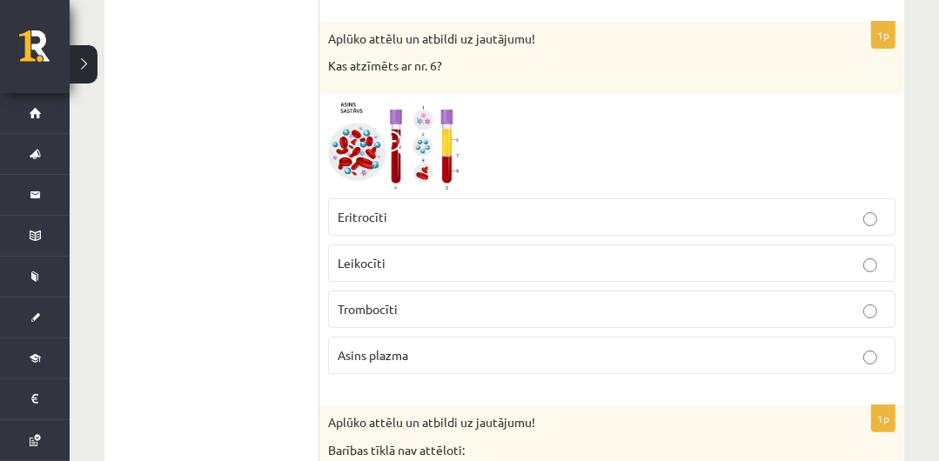
click at [714, 254] on p "Leikocīti" at bounding box center [612, 263] width 548 height 18
click at [520, 346] on p "Asins plazma" at bounding box center [612, 355] width 548 height 18
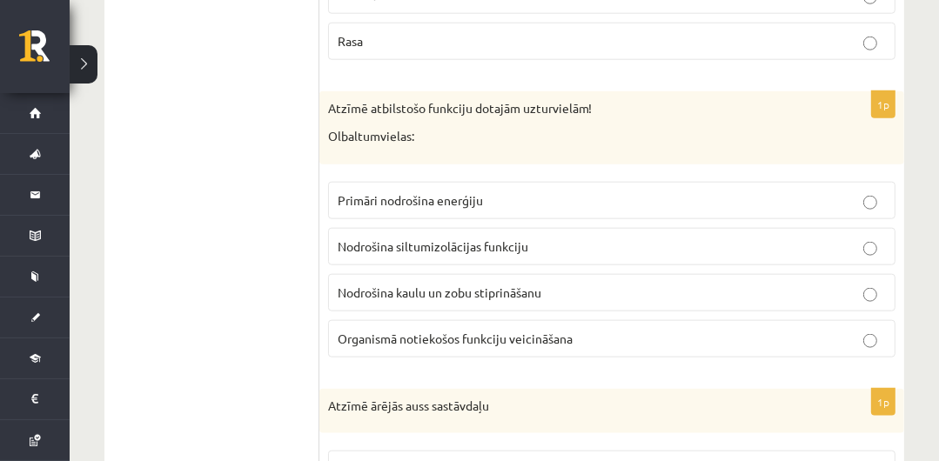
scroll to position [6115, 0]
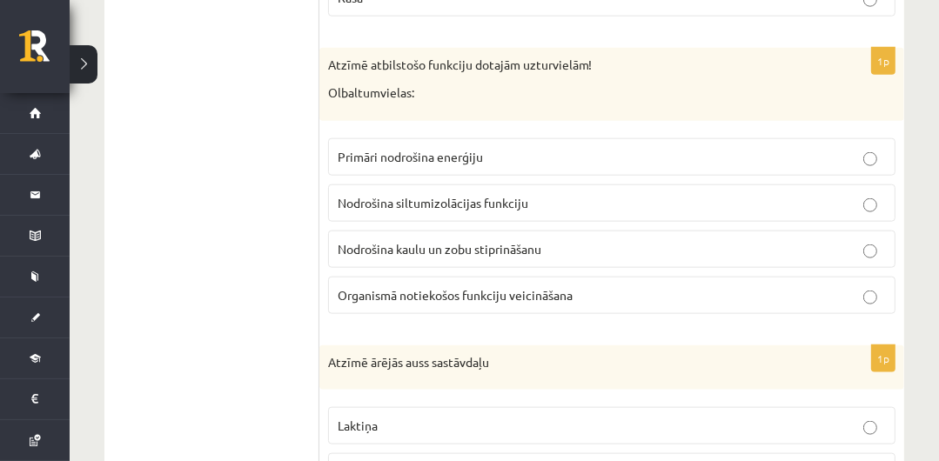
click at [625, 277] on label "Organismā notiekošos funkciju veicināšana" at bounding box center [611, 295] width 567 height 37
click at [624, 277] on label "Organismā notiekošos funkciju veicināšana" at bounding box center [611, 295] width 567 height 37
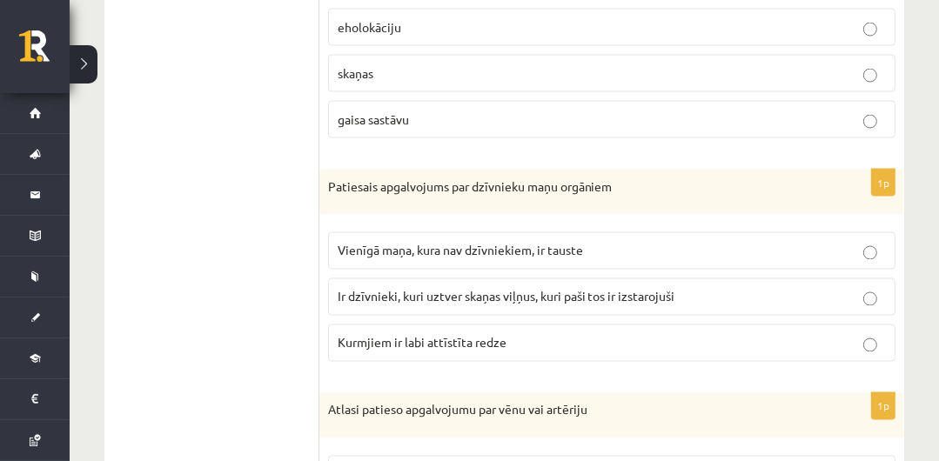
scroll to position [6886, 0]
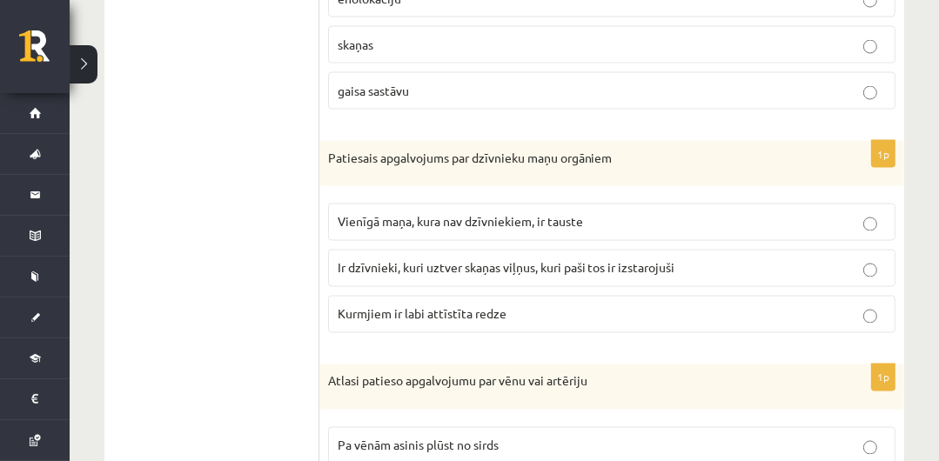
click at [872, 259] on p "Ir dzīvnieki, kuri uztver skaņas viļņus, kuri paši tos ir izstarojuši" at bounding box center [612, 268] width 548 height 18
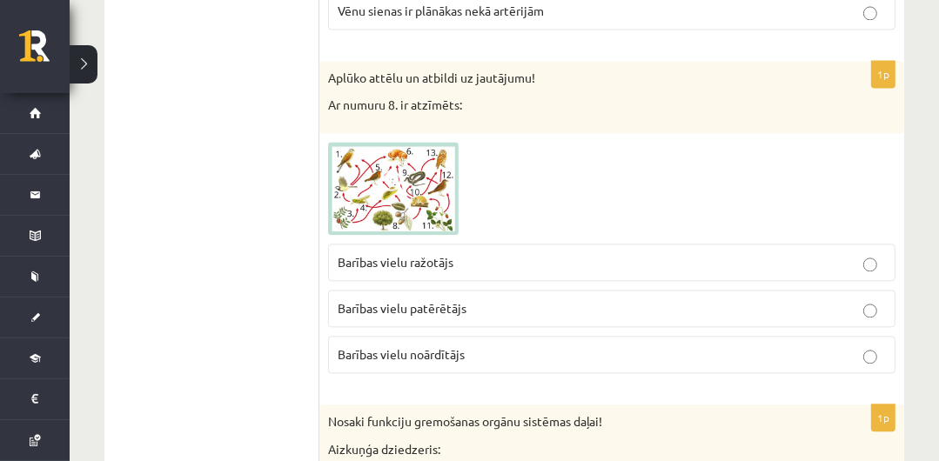
scroll to position [7427, 0]
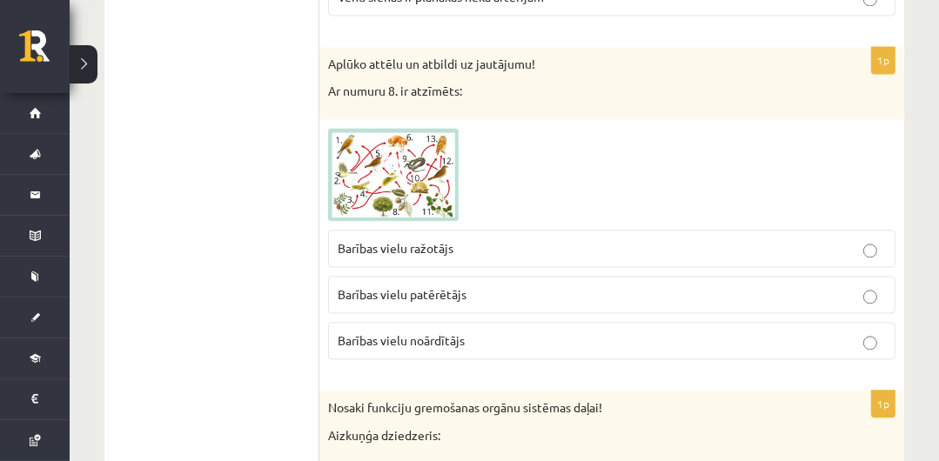
click at [449, 151] on img at bounding box center [393, 175] width 131 height 94
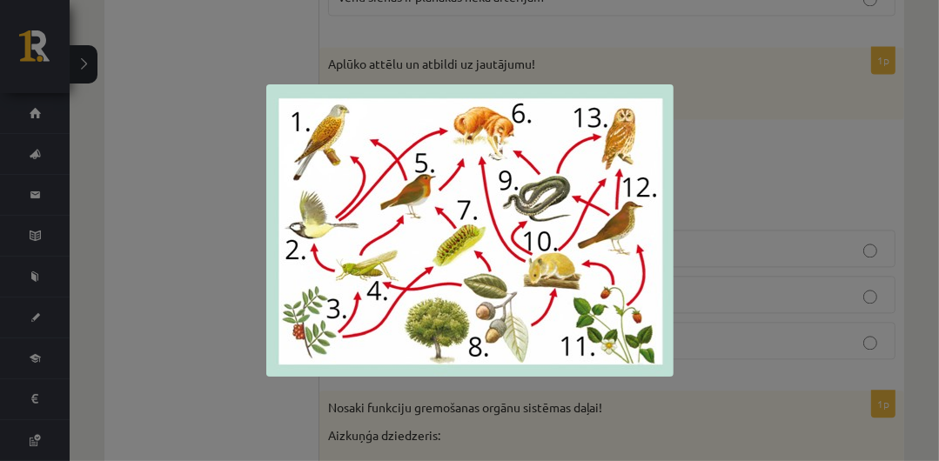
click at [798, 93] on div at bounding box center [469, 230] width 939 height 461
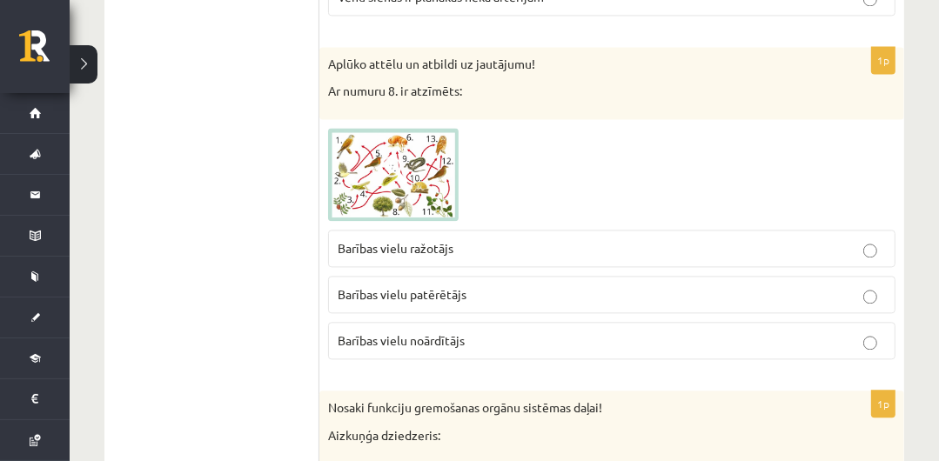
click at [495, 239] on p "Barības vielu ražotājs" at bounding box center [612, 248] width 548 height 18
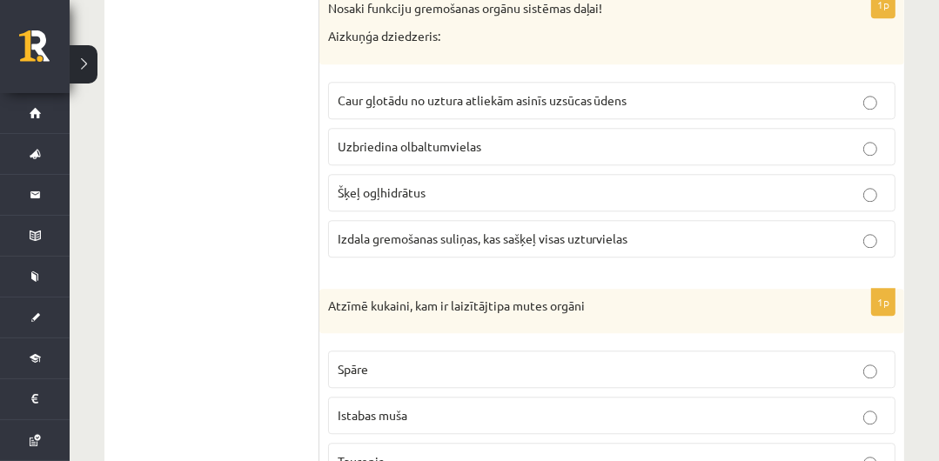
scroll to position [7840, 0]
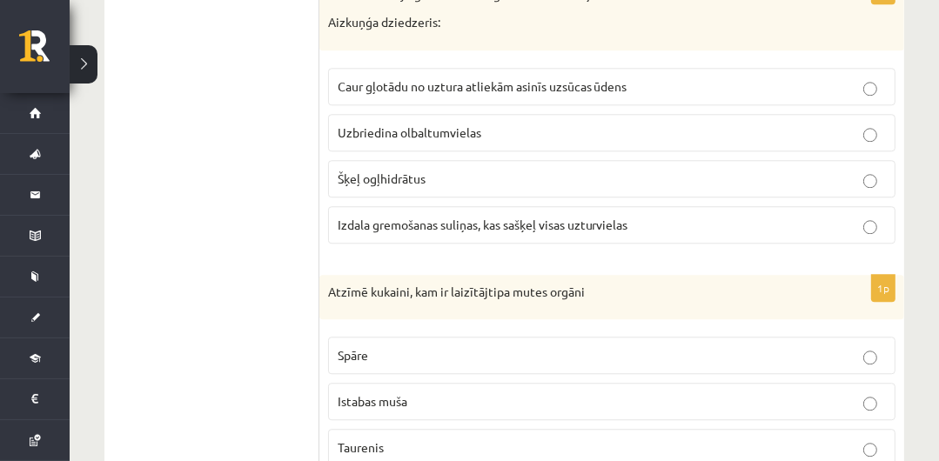
click at [802, 337] on label "Spāre" at bounding box center [611, 355] width 567 height 37
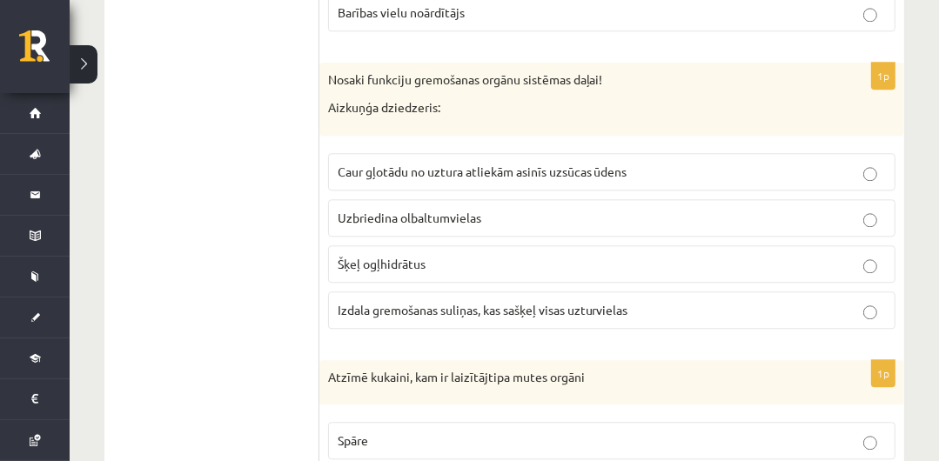
scroll to position [7726, 0]
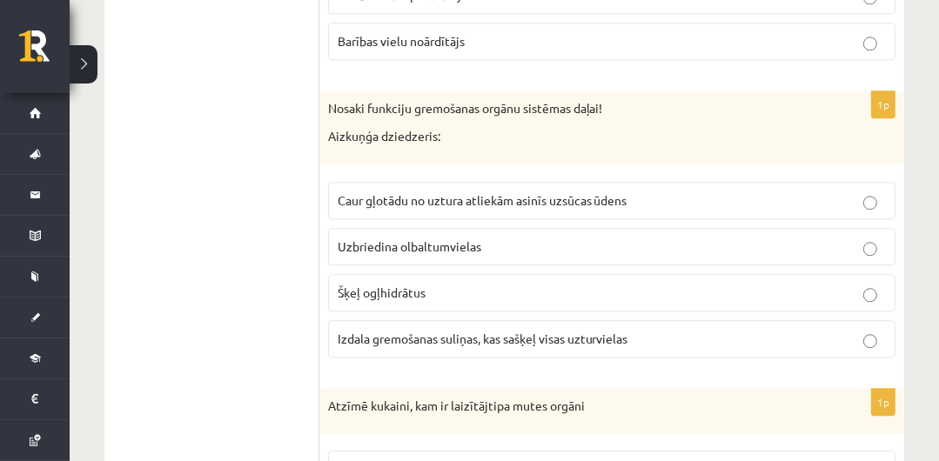
click at [877, 320] on label "Izdala gremošanas suliņas, kas sašķeļ visas uzturvielas" at bounding box center [611, 338] width 567 height 37
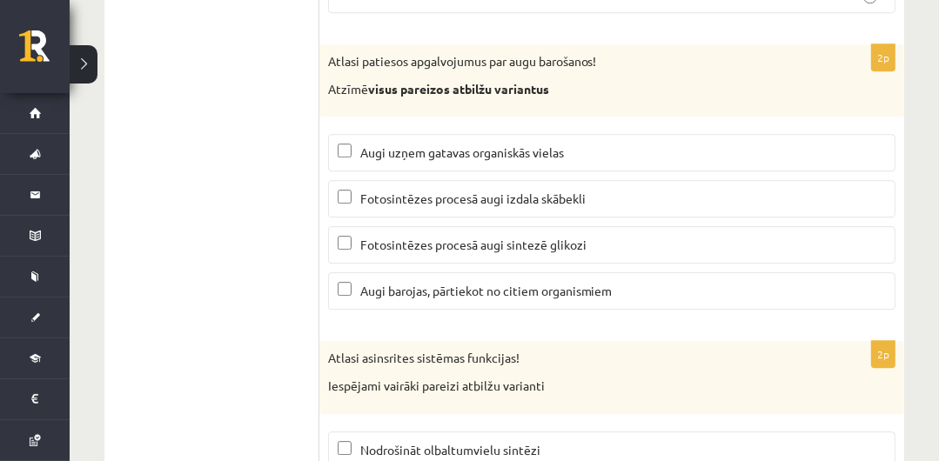
scroll to position [8311, 0]
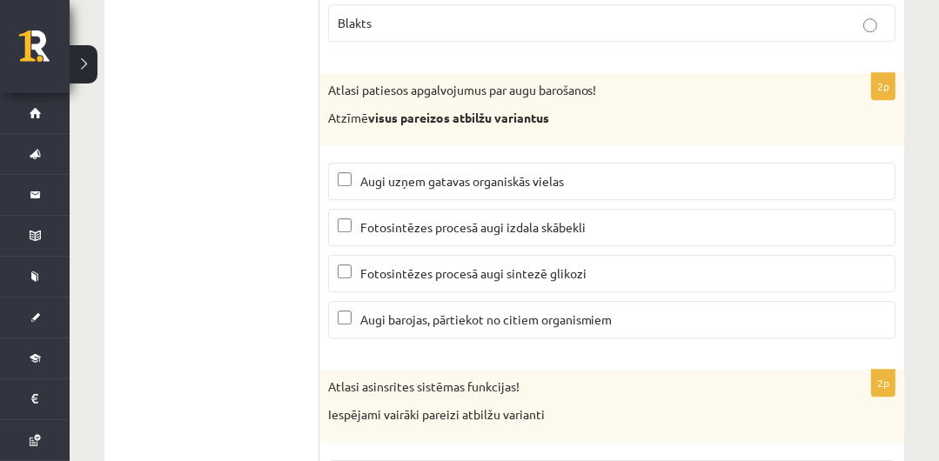
click at [599, 218] on p "Fotosintēzes procesā augi izdala skābekli" at bounding box center [612, 227] width 548 height 18
click at [578, 265] on span "Fotosintēzes procesā augi sintezē glikozi" at bounding box center [473, 273] width 226 height 16
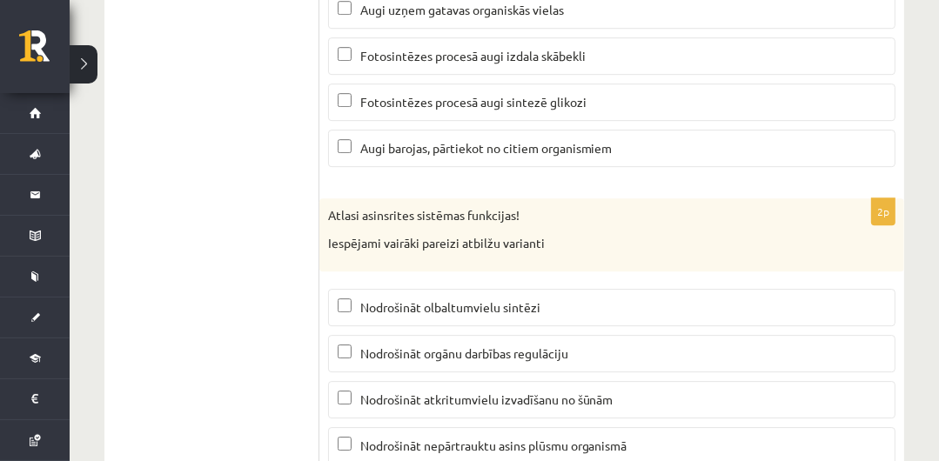
scroll to position [8516, 0]
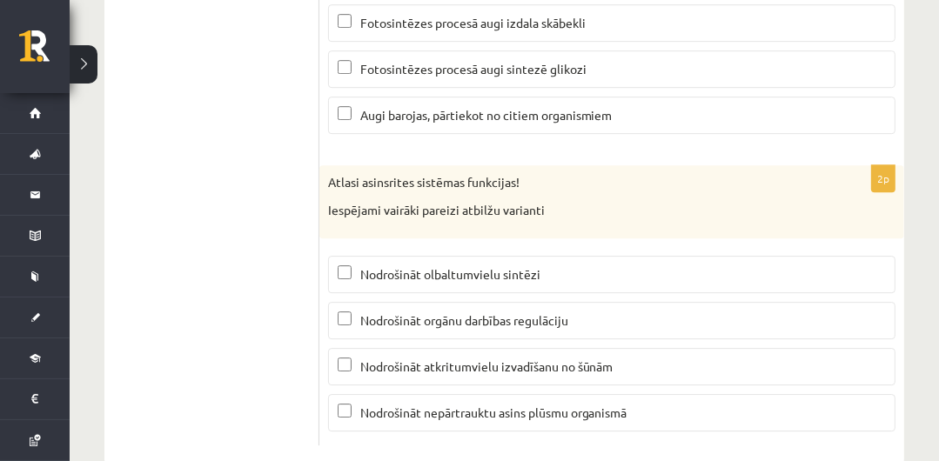
click at [473, 312] on p "Nodrošināt orgānu darbības regulāciju" at bounding box center [612, 321] width 548 height 18
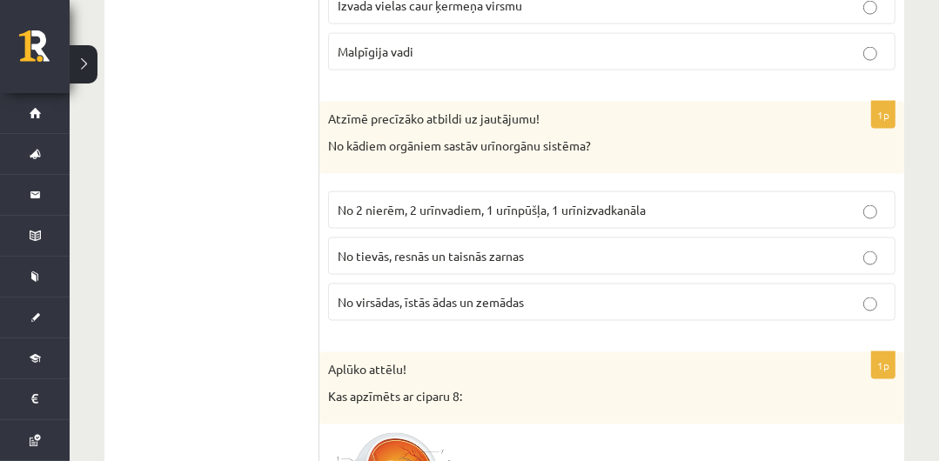
scroll to position [0, 0]
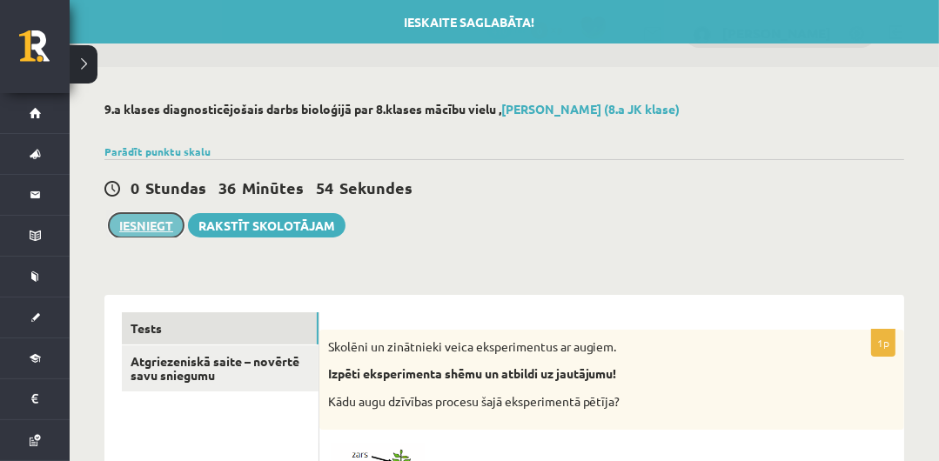
click at [172, 216] on button "Iesniegt" at bounding box center [146, 225] width 75 height 24
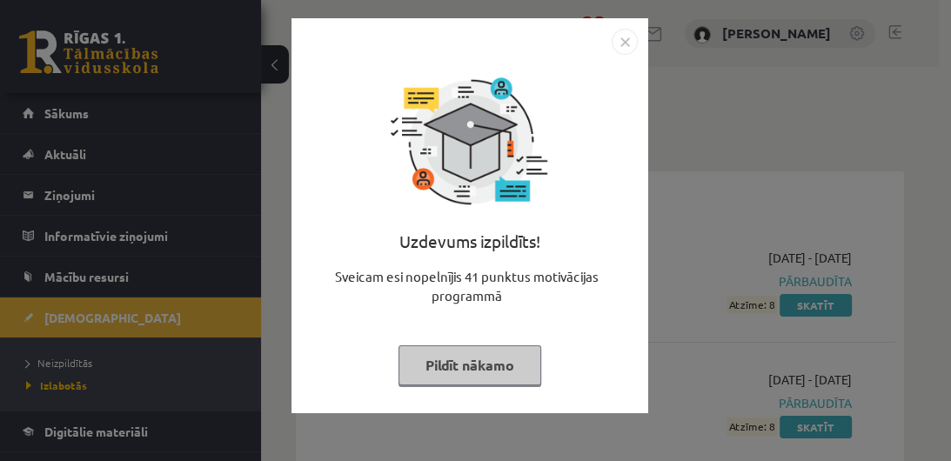
click at [452, 382] on button "Pildīt nākamo" at bounding box center [470, 366] width 143 height 40
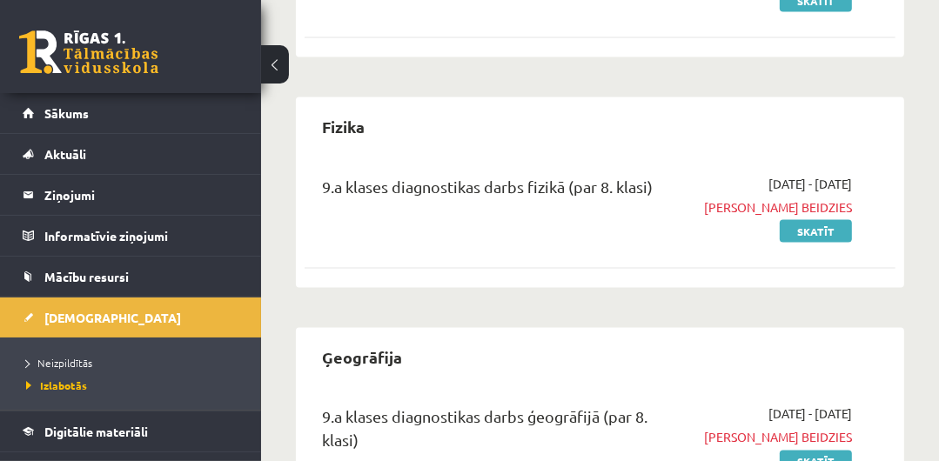
scroll to position [1981, 0]
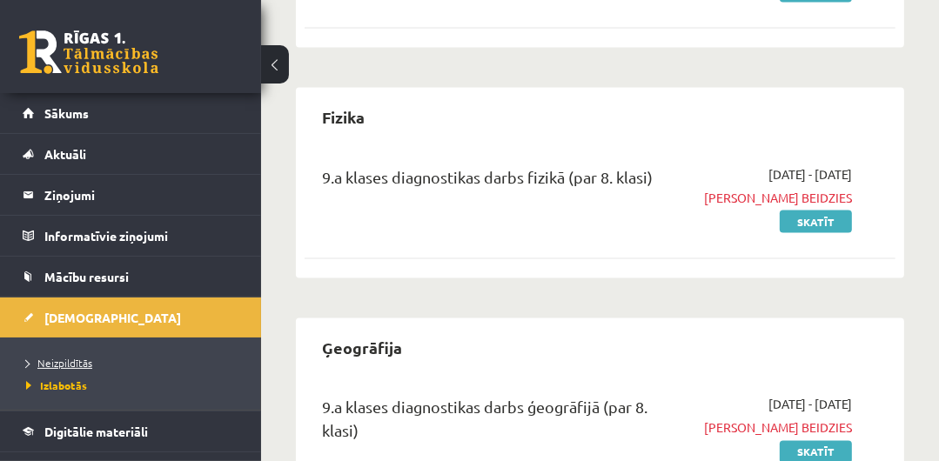
click at [90, 359] on span "Neizpildītās" at bounding box center [59, 363] width 66 height 14
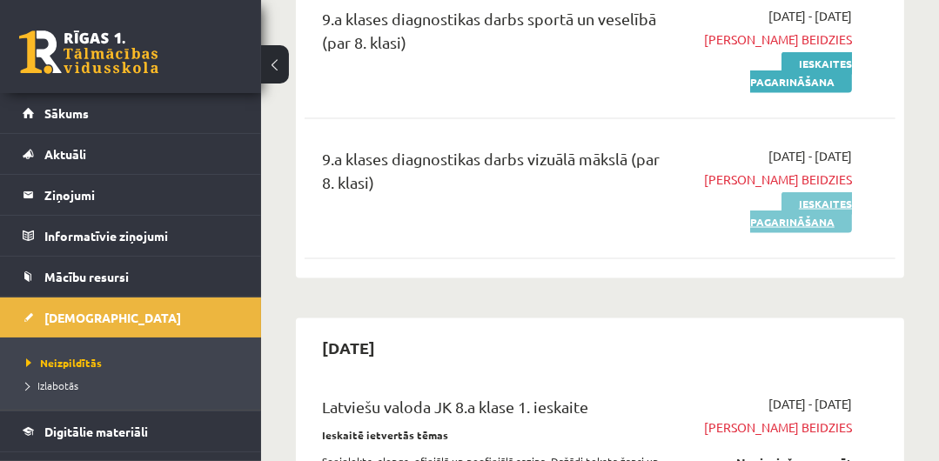
click at [830, 209] on link "Ieskaites pagarināšana" at bounding box center [801, 212] width 102 height 41
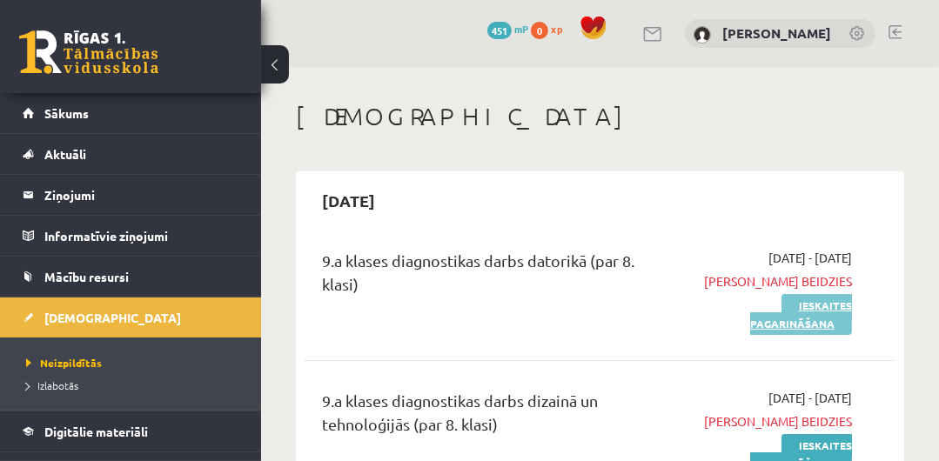
click at [825, 308] on link "Ieskaites pagarināšana" at bounding box center [801, 314] width 102 height 41
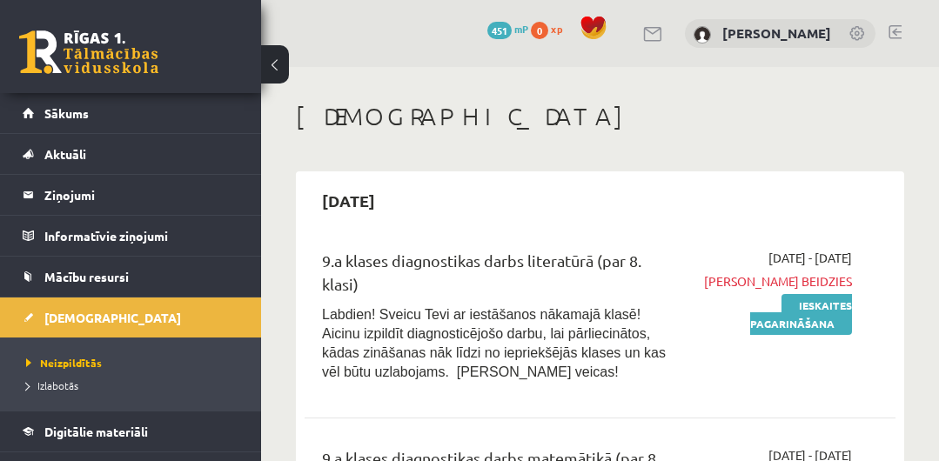
click at [825, 308] on link "Ieskaites pagarināšana" at bounding box center [801, 314] width 102 height 41
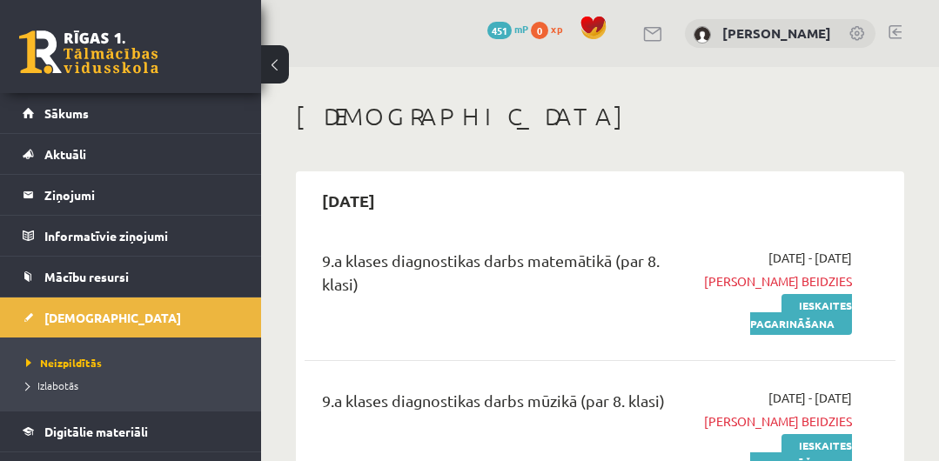
click at [825, 308] on link "Ieskaites pagarināšana" at bounding box center [801, 314] width 102 height 41
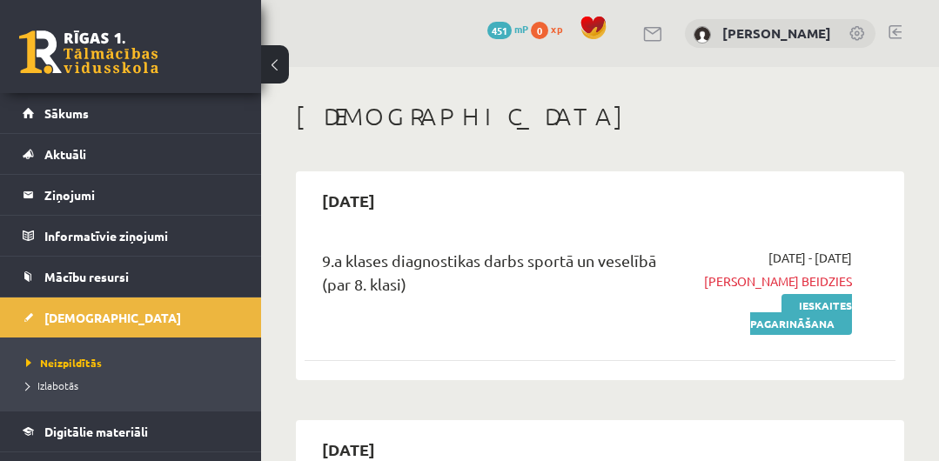
click at [825, 308] on link "Ieskaites pagarināšana" at bounding box center [801, 314] width 102 height 41
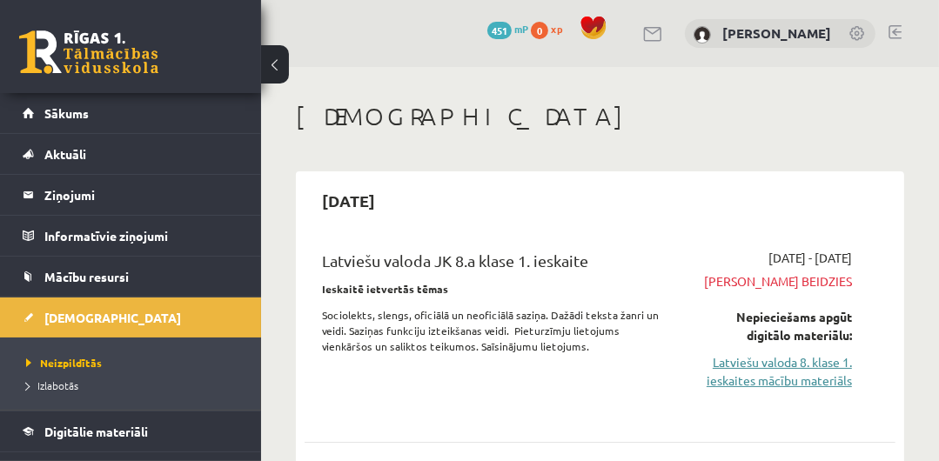
click at [787, 366] on link "Latviešu valoda 8. klase 1. ieskaites mācību materiāls" at bounding box center [772, 371] width 159 height 37
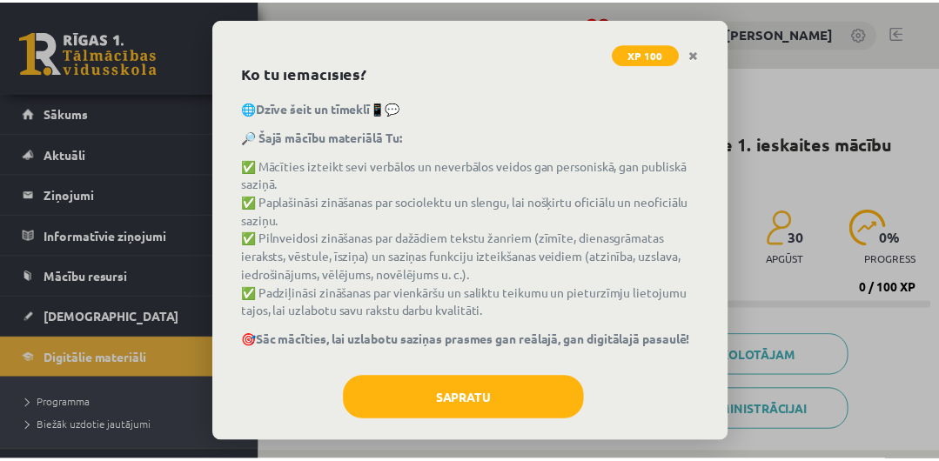
scroll to position [111, 0]
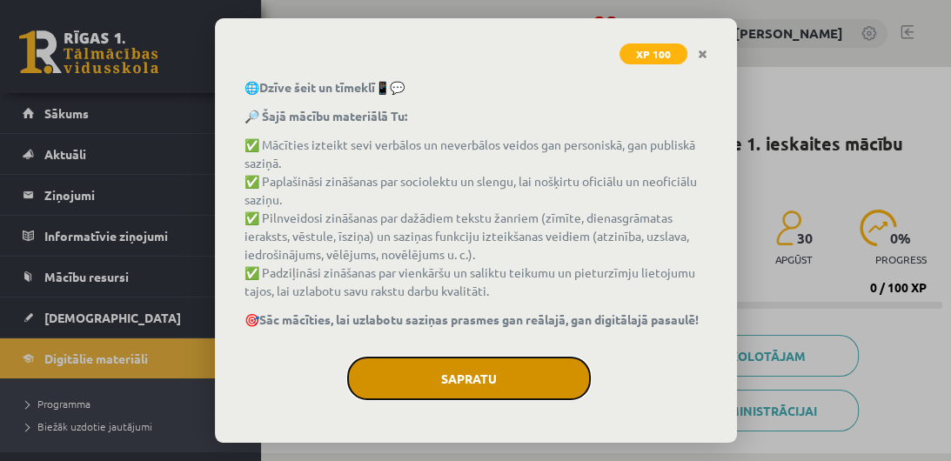
click at [491, 386] on button "Sapratu" at bounding box center [469, 379] width 244 height 44
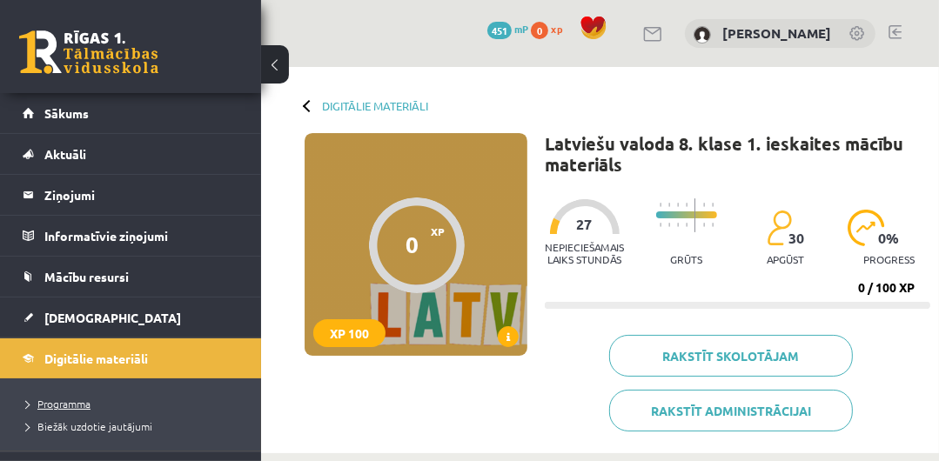
click at [77, 407] on span "Programma" at bounding box center [58, 404] width 64 height 14
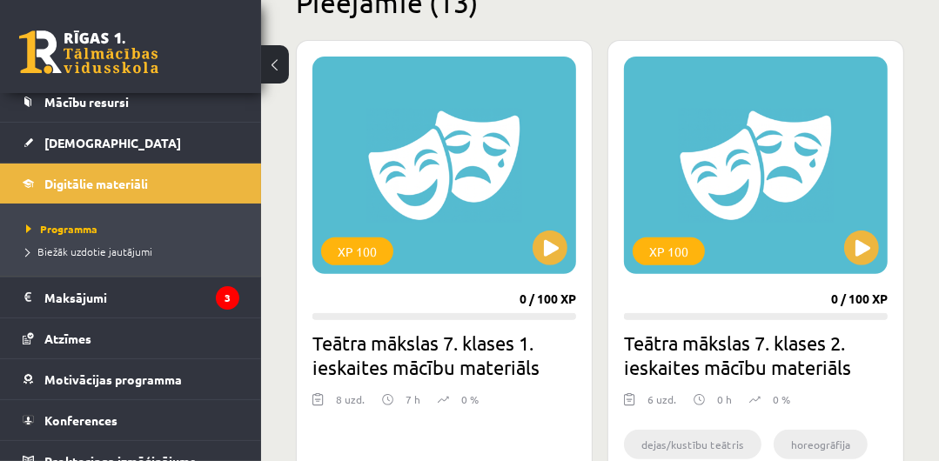
scroll to position [192, 0]
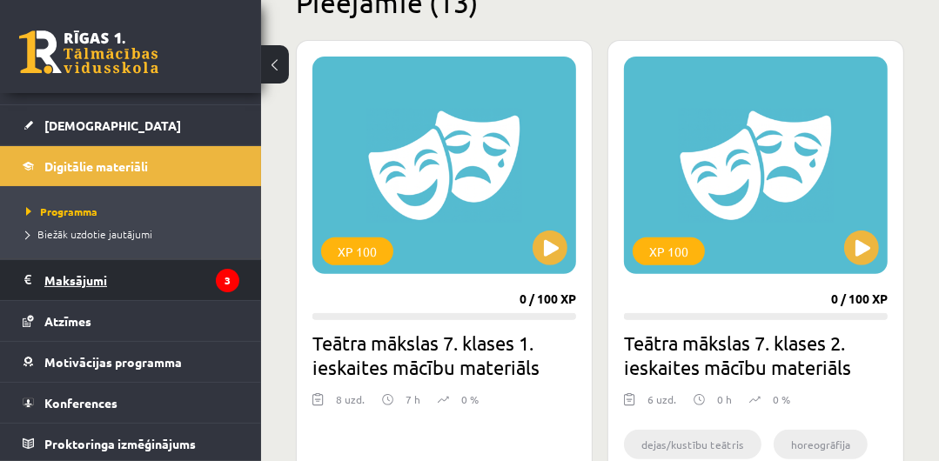
click at [139, 289] on legend "Maksājumi 3" at bounding box center [141, 280] width 195 height 40
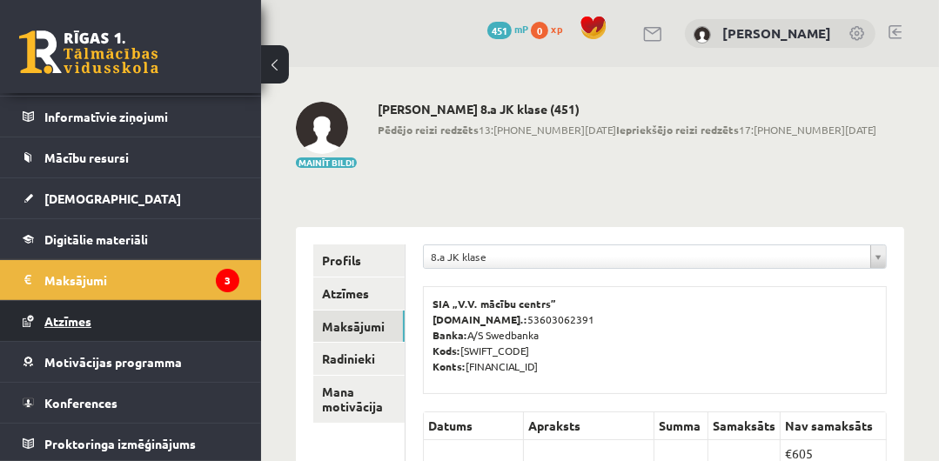
click at [72, 322] on span "Atzīmes" at bounding box center [67, 321] width 47 height 16
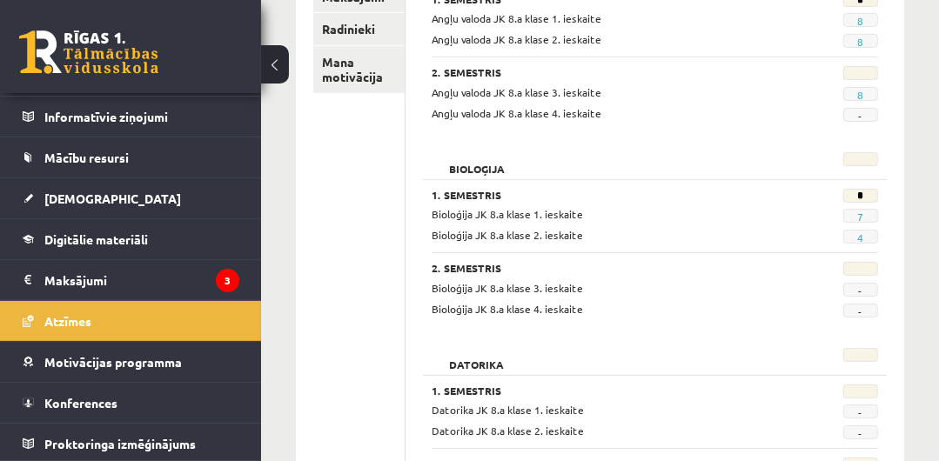
scroll to position [324, 0]
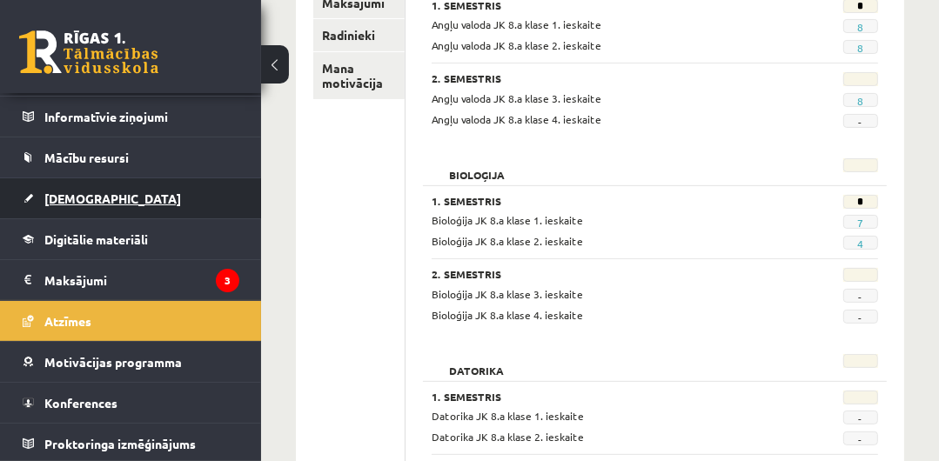
click at [80, 206] on link "[DEMOGRAPHIC_DATA]" at bounding box center [131, 198] width 217 height 40
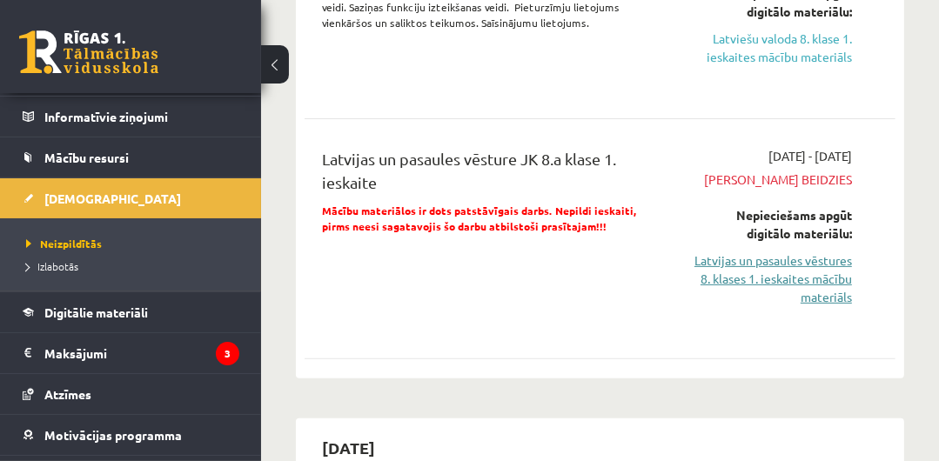
click at [787, 266] on link "Latvijas un pasaules vēstures 8. klases 1. ieskaites mācību materiāls" at bounding box center [772, 279] width 159 height 55
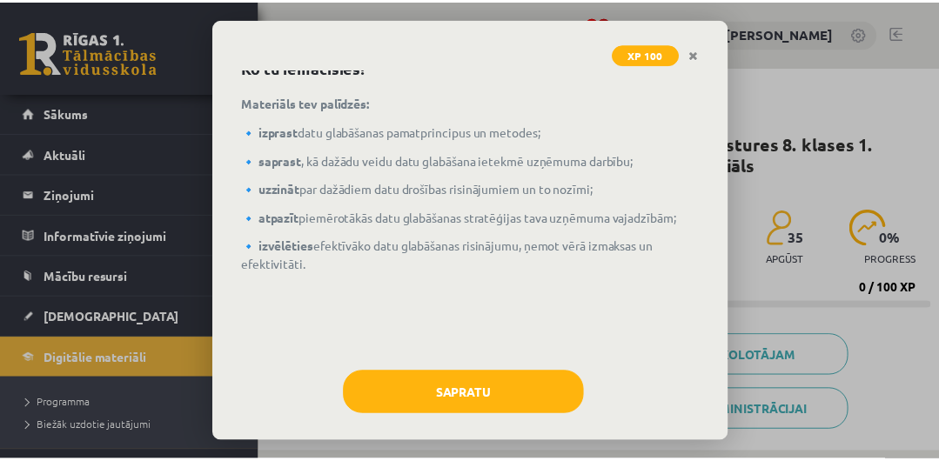
scroll to position [94, 0]
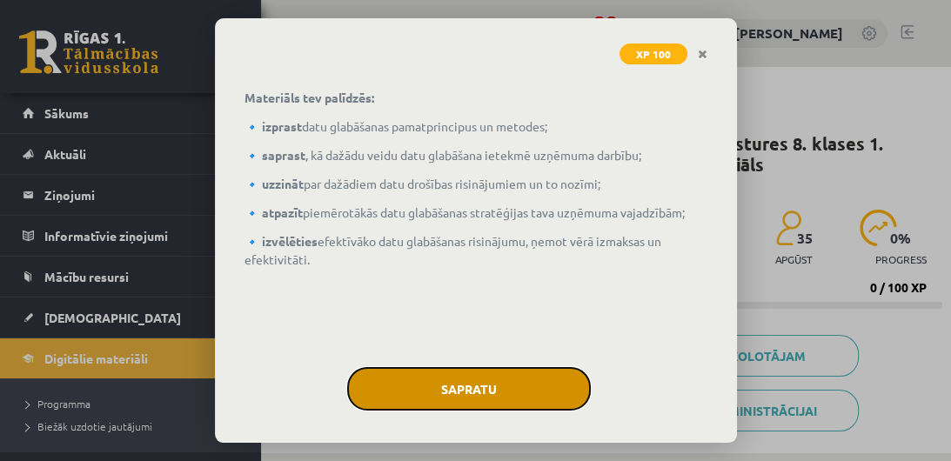
click at [491, 397] on button "Sapratu" at bounding box center [469, 389] width 244 height 44
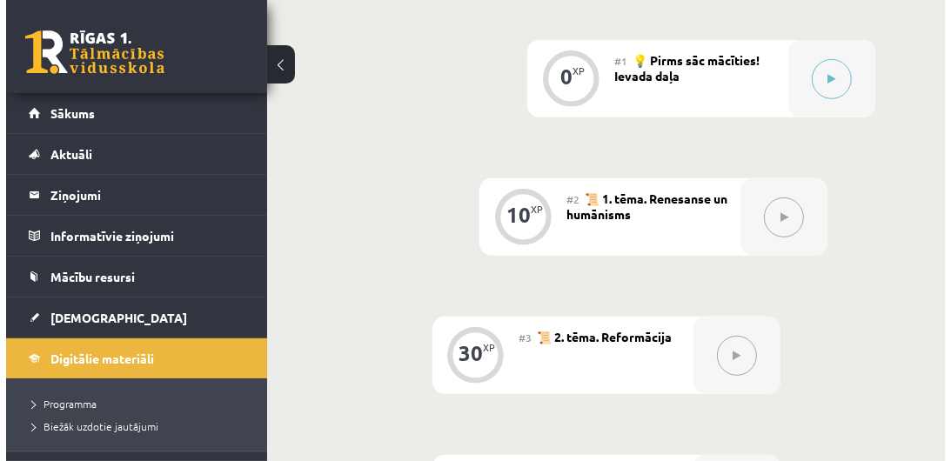
scroll to position [491, 0]
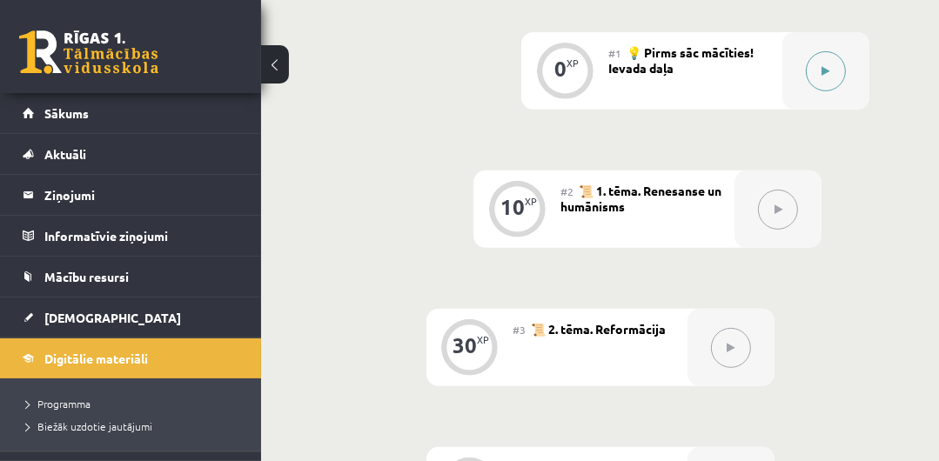
click at [814, 73] on button at bounding box center [826, 71] width 40 height 40
